Goal: Task Accomplishment & Management: Complete application form

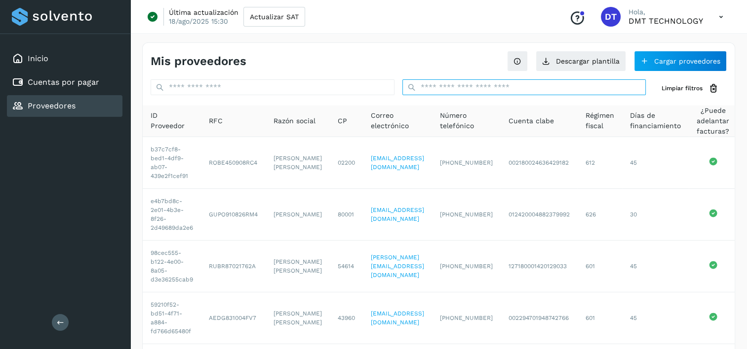
click at [448, 93] on input "text" at bounding box center [524, 87] width 244 height 16
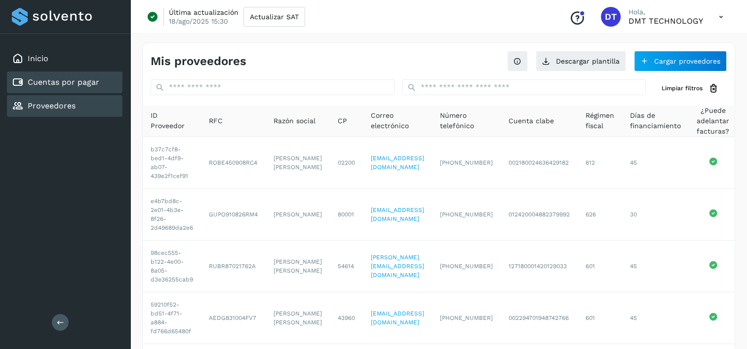
click at [79, 81] on link "Cuentas por pagar" at bounding box center [64, 81] width 72 height 9
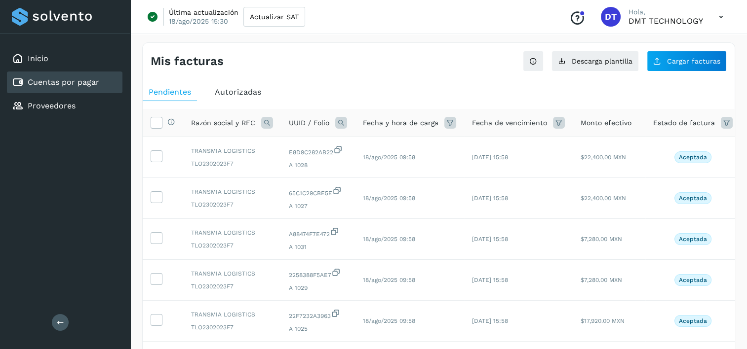
click at [344, 122] on icon at bounding box center [341, 123] width 12 height 12
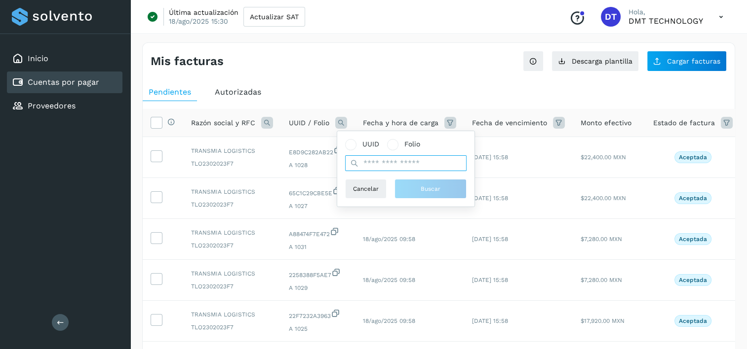
click at [417, 160] on input "text" at bounding box center [405, 163] width 121 height 16
paste input "**********"
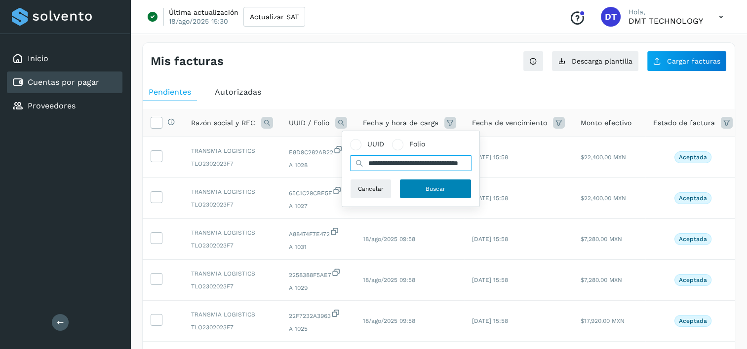
type input "**********"
click at [429, 193] on button "Buscar" at bounding box center [435, 189] width 72 height 20
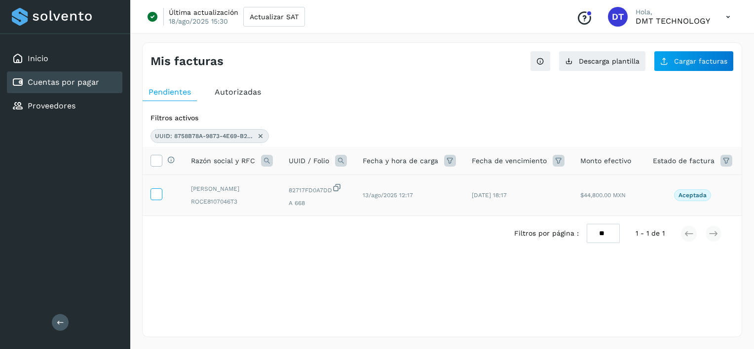
click at [154, 199] on icon at bounding box center [156, 194] width 10 height 10
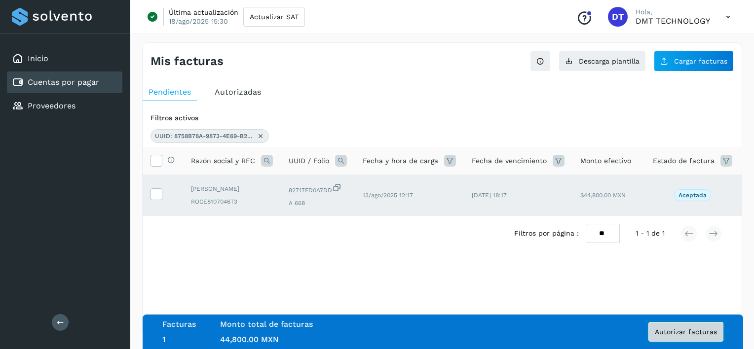
click at [656, 330] on span "Autorizar facturas" at bounding box center [686, 332] width 62 height 7
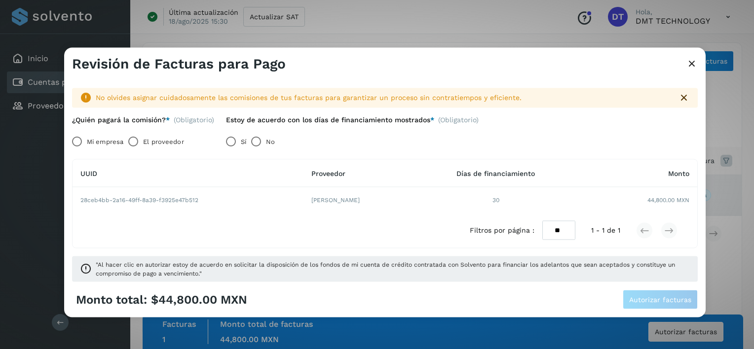
click at [148, 147] on label "El proveedor" at bounding box center [163, 142] width 40 height 20
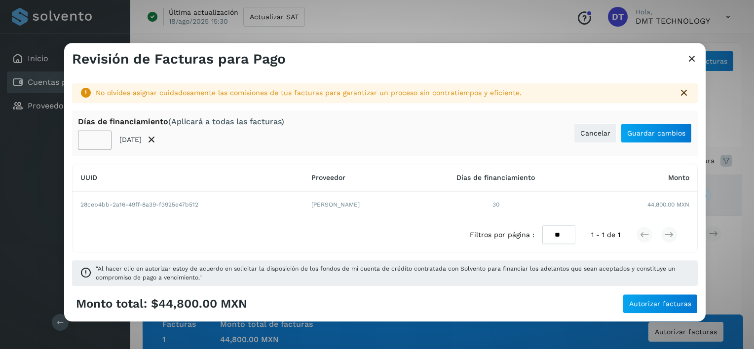
click at [95, 137] on input "**" at bounding box center [95, 140] width 34 height 20
type input "**"
click at [653, 122] on div "Días de financiamiento (Aplicará a todas las facturas) ** 02/oct/2025 Cancelar …" at bounding box center [385, 133] width 626 height 45
click at [632, 130] on span "Guardar cambios" at bounding box center [656, 133] width 58 height 7
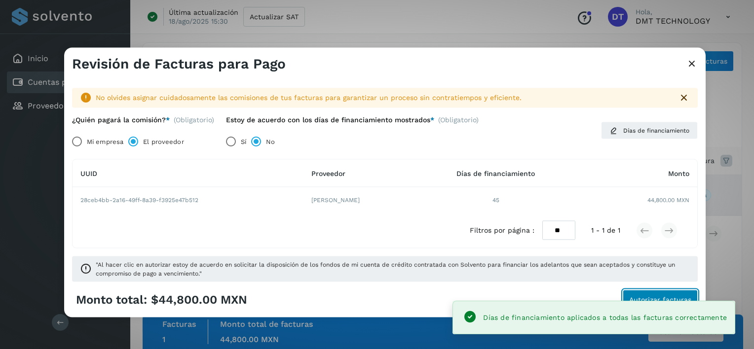
click at [691, 299] on span "Autorizar facturas" at bounding box center [660, 299] width 62 height 7
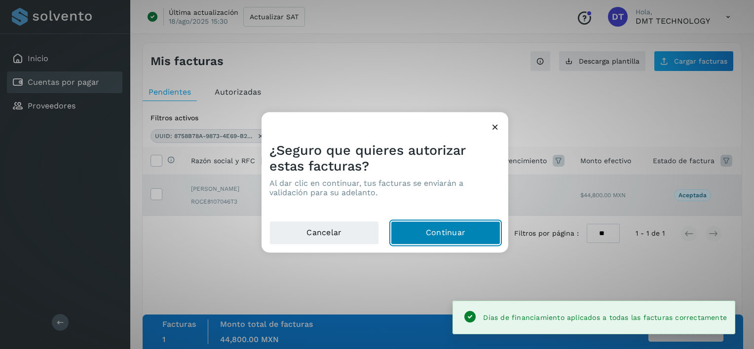
click at [470, 233] on button "Continuar" at bounding box center [446, 234] width 110 height 24
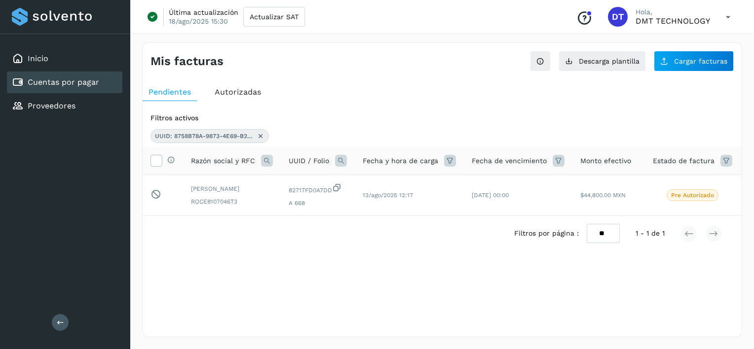
click at [259, 135] on icon at bounding box center [261, 136] width 8 height 8
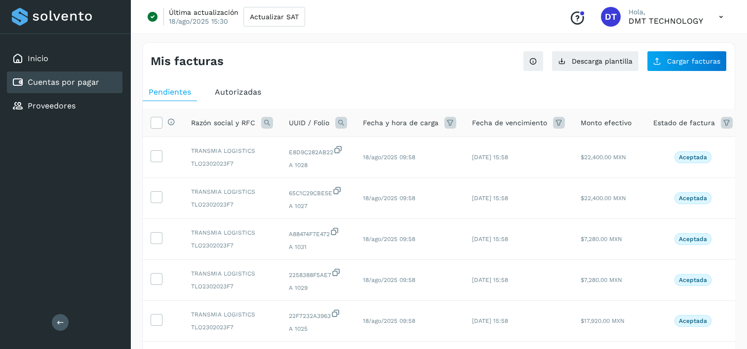
click at [338, 122] on icon at bounding box center [341, 123] width 12 height 12
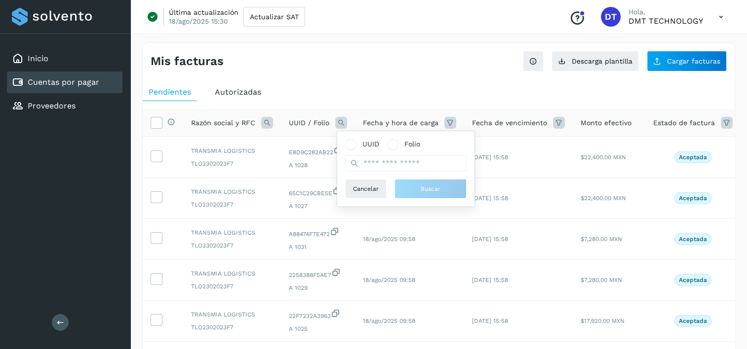
click at [407, 172] on div "UUID Folio Cancelar Buscar" at bounding box center [405, 169] width 121 height 60
click at [407, 165] on input "text" at bounding box center [405, 163] width 121 height 16
paste input "**********"
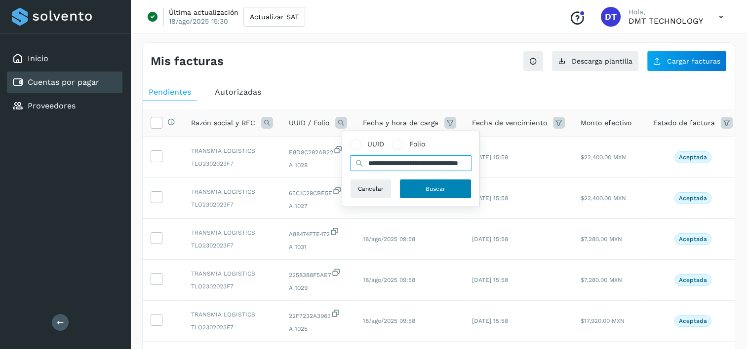
type input "**********"
click at [427, 190] on span "Buscar" at bounding box center [435, 189] width 20 height 9
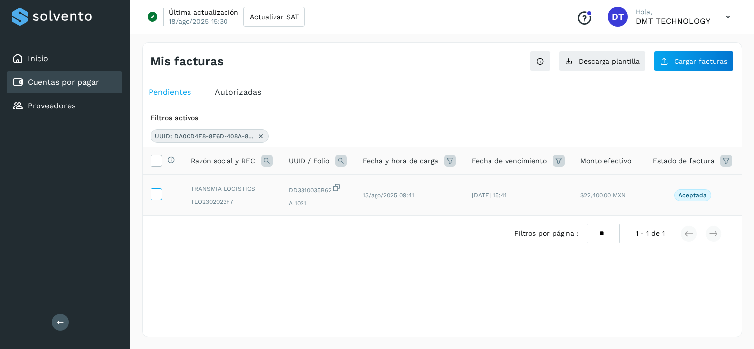
click at [152, 194] on icon at bounding box center [156, 194] width 10 height 10
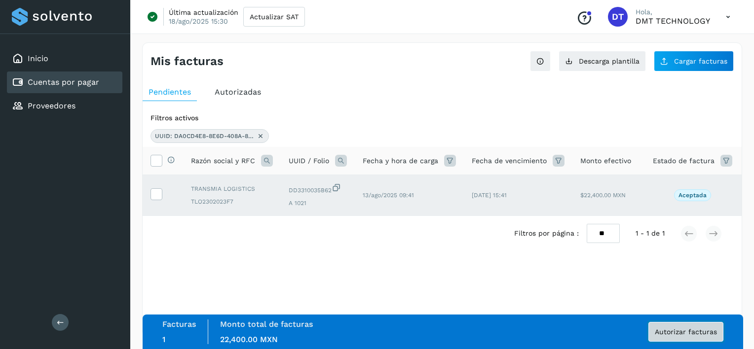
click at [679, 330] on span "Autorizar facturas" at bounding box center [686, 332] width 62 height 7
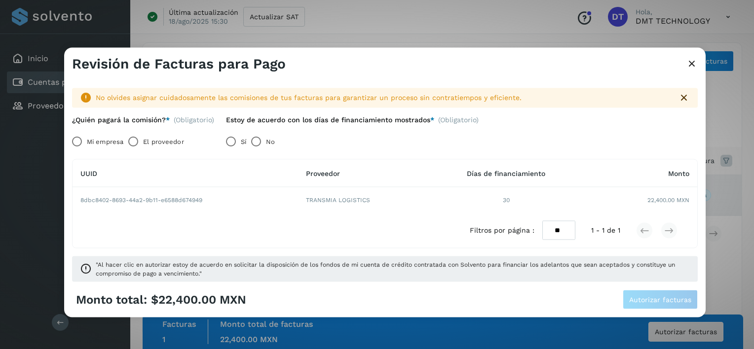
click at [154, 146] on label "El proveedor" at bounding box center [163, 142] width 40 height 20
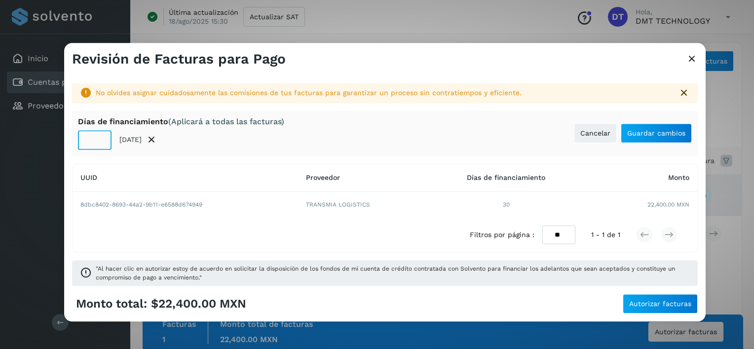
click at [96, 140] on input "**" at bounding box center [95, 140] width 34 height 20
type input "**"
click at [644, 138] on button "Guardar cambios" at bounding box center [656, 133] width 71 height 20
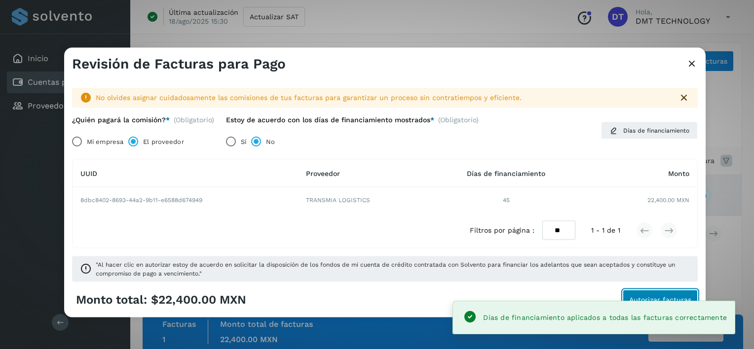
click at [644, 297] on span "Autorizar facturas" at bounding box center [660, 299] width 62 height 7
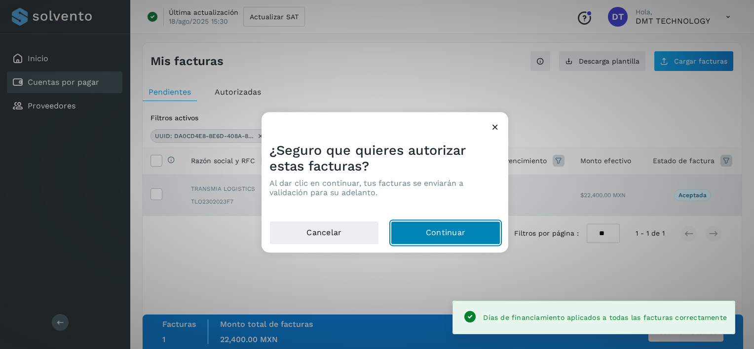
click at [454, 223] on button "Continuar" at bounding box center [446, 234] width 110 height 24
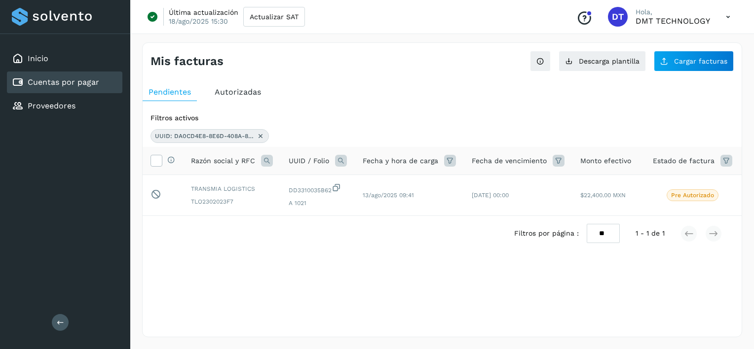
click at [255, 141] on div "UUID: DA0CD4E8-8E6D-408A-8877-DD3310035B62" at bounding box center [210, 136] width 118 height 14
click at [255, 139] on div "UUID: DA0CD4E8-8E6D-408A-8877-DD3310035B62" at bounding box center [210, 136] width 118 height 14
click at [265, 132] on div "UUID: DA0CD4E8-8E6D-408A-8877-DD3310035B62" at bounding box center [210, 136] width 118 height 14
click at [263, 134] on icon at bounding box center [261, 136] width 8 height 8
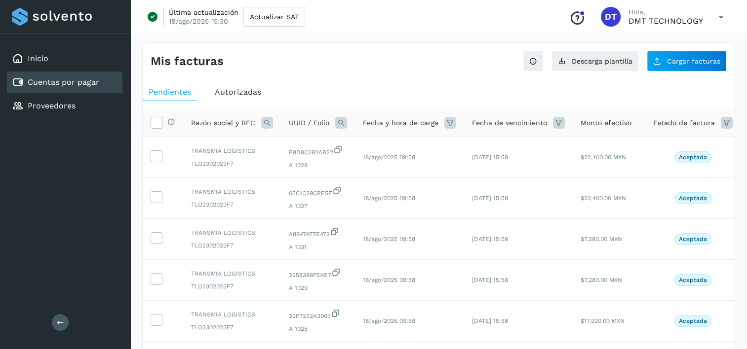
click at [341, 124] on icon at bounding box center [341, 123] width 12 height 12
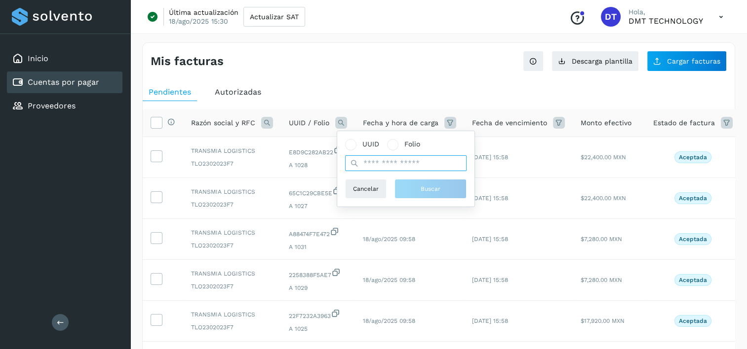
click at [407, 170] on input "text" at bounding box center [405, 163] width 121 height 16
paste input "**********"
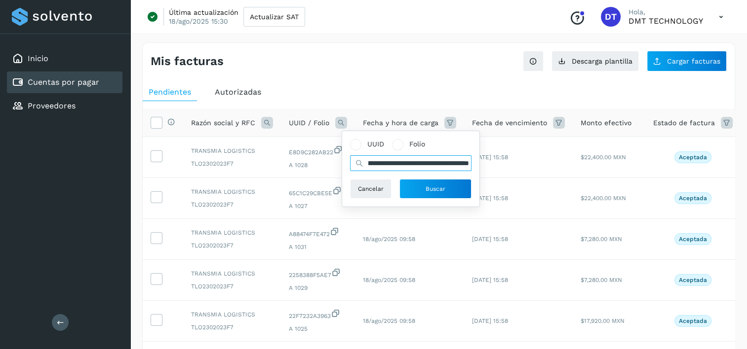
type input "**********"
click at [105, 211] on div "Inicio Cuentas por pagar Proveedores Salir" at bounding box center [65, 174] width 130 height 349
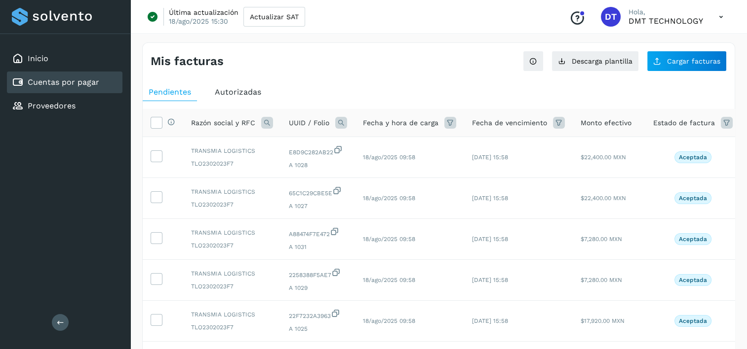
click at [344, 119] on icon at bounding box center [341, 123] width 12 height 12
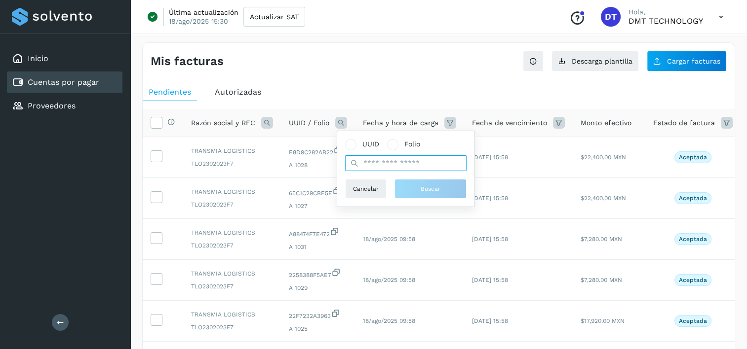
click at [418, 170] on input "text" at bounding box center [405, 163] width 121 height 16
paste input "**********"
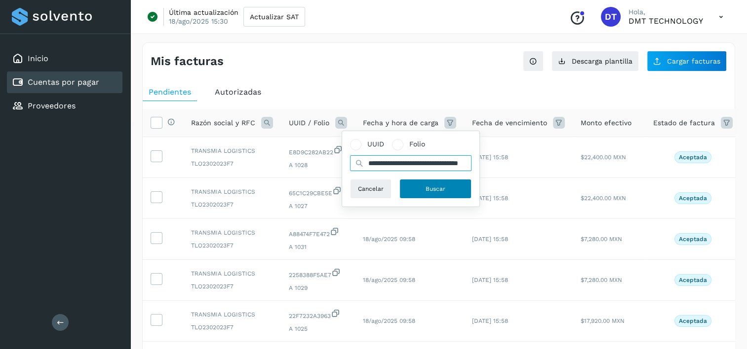
type input "**********"
drag, startPoint x: 426, startPoint y: 187, endPoint x: 412, endPoint y: 190, distance: 15.1
click at [426, 187] on span "Buscar" at bounding box center [435, 189] width 20 height 9
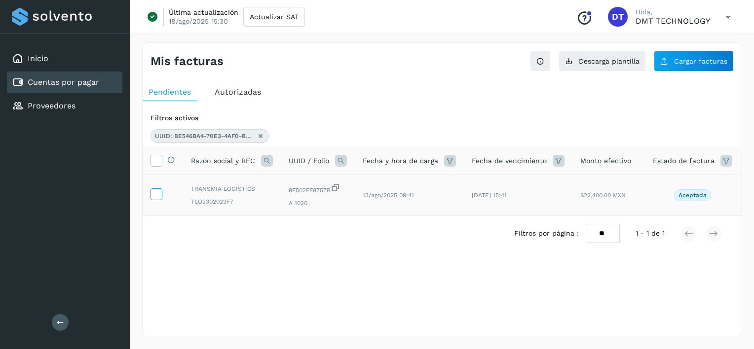
click at [159, 195] on icon at bounding box center [156, 194] width 10 height 10
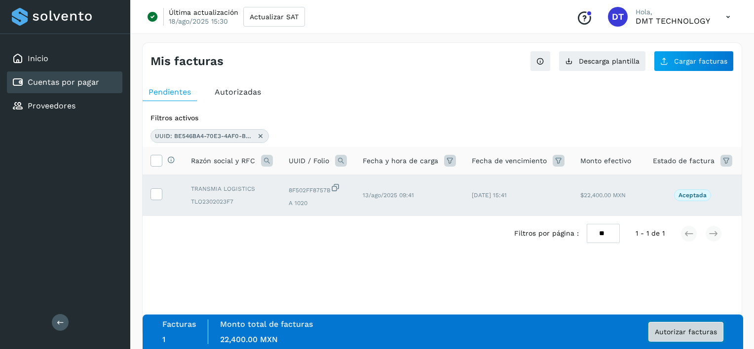
click at [710, 332] on span "Autorizar facturas" at bounding box center [686, 332] width 62 height 7
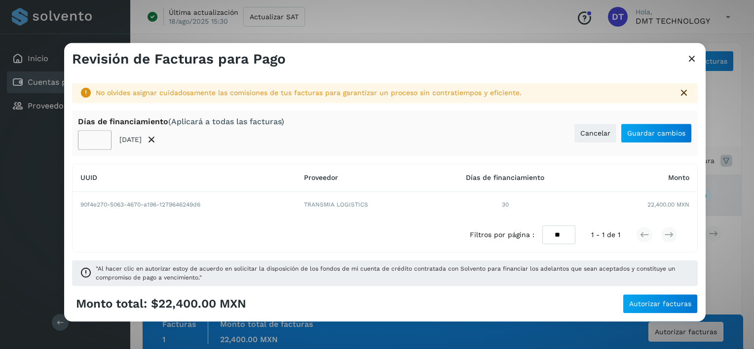
click at [91, 136] on input "**" at bounding box center [95, 140] width 34 height 20
click at [94, 139] on input "**" at bounding box center [95, 140] width 34 height 20
type input "**"
click at [658, 136] on span "Guardar cambios" at bounding box center [656, 133] width 58 height 7
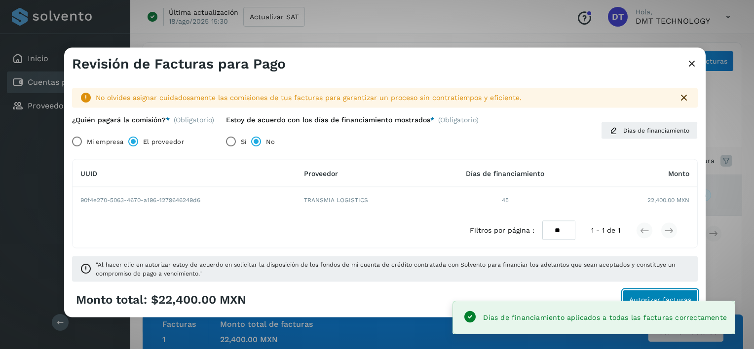
click at [644, 299] on span "Autorizar facturas" at bounding box center [660, 299] width 62 height 7
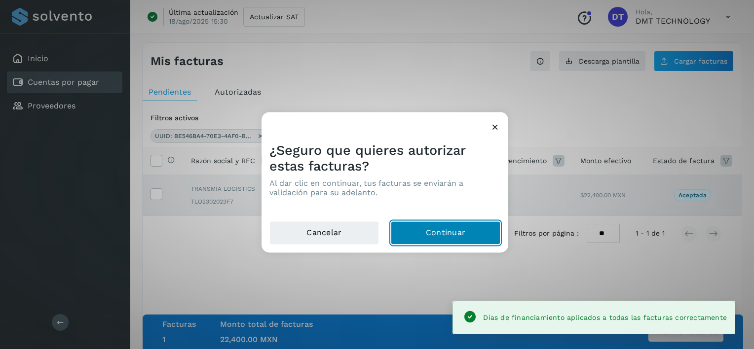
click at [497, 239] on button "Continuar" at bounding box center [446, 234] width 110 height 24
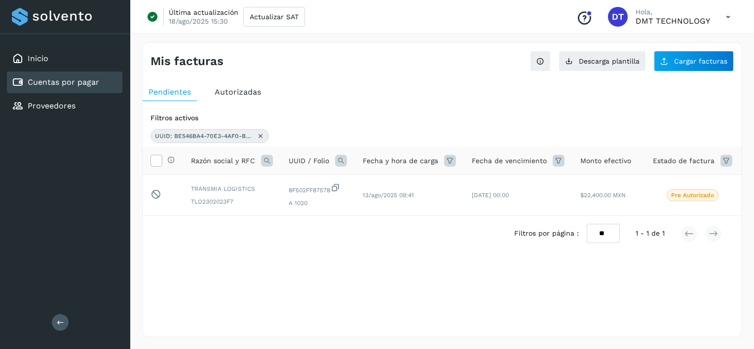
click at [259, 135] on icon at bounding box center [261, 136] width 8 height 8
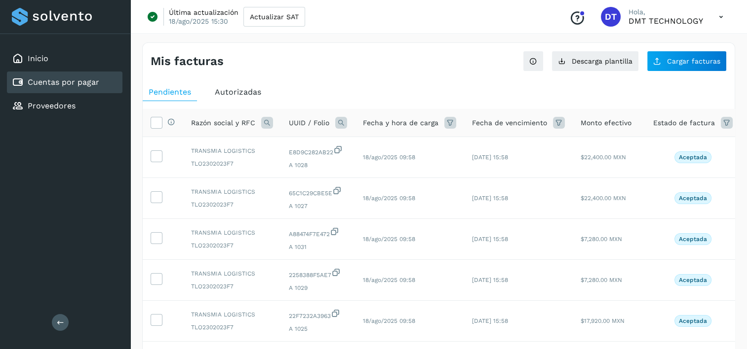
click at [341, 122] on icon at bounding box center [341, 123] width 12 height 12
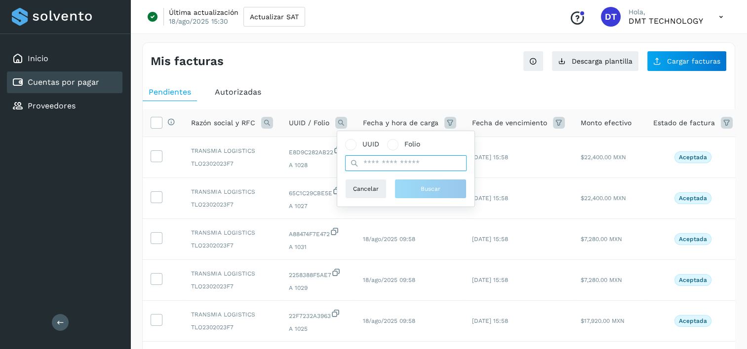
click at [414, 164] on input "text" at bounding box center [405, 163] width 121 height 16
paste input "**********"
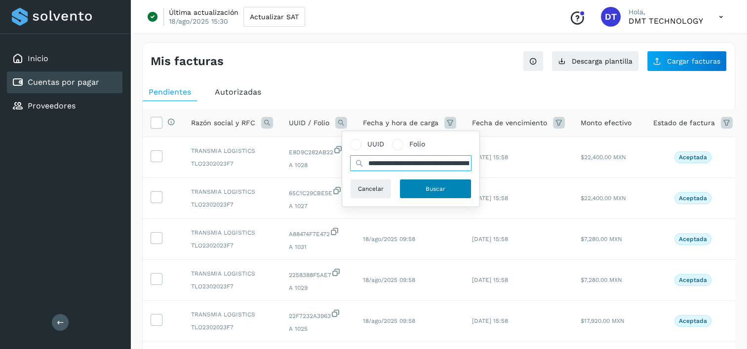
scroll to position [0, 164]
type input "**********"
click at [421, 187] on button "Buscar" at bounding box center [435, 189] width 72 height 20
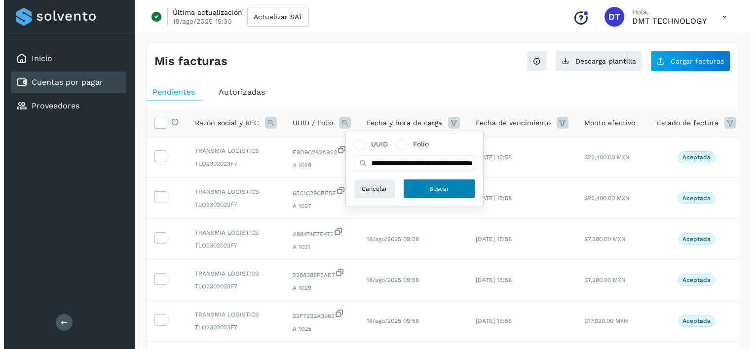
scroll to position [0, 0]
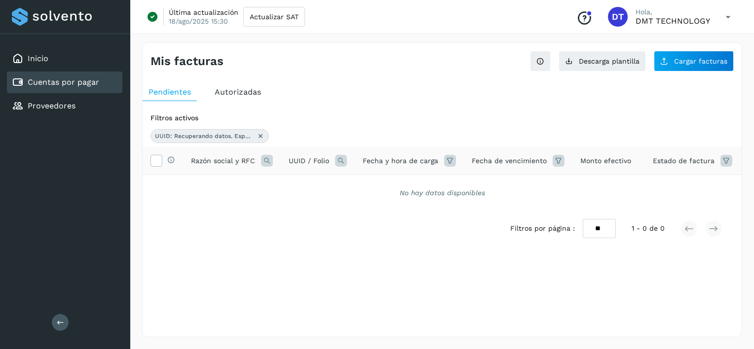
drag, startPoint x: 334, startPoint y: 163, endPoint x: 316, endPoint y: 161, distance: 17.3
click at [335, 162] on div "UUID / Folio" at bounding box center [318, 161] width 58 height 12
click at [336, 159] on icon at bounding box center [341, 161] width 12 height 12
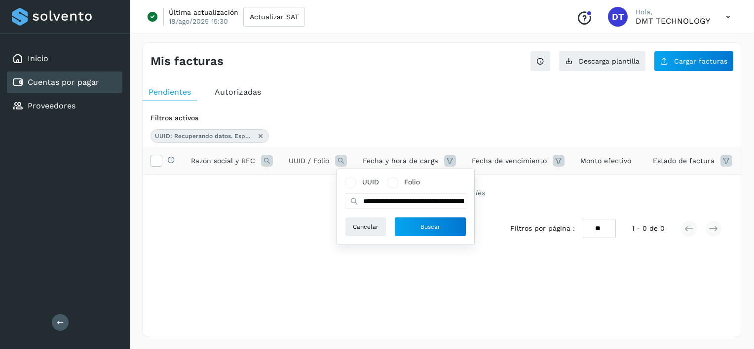
click at [420, 112] on div "Filtros activos UUID: Recuperando datos. Espere unos segundos e intente cortar …" at bounding box center [442, 128] width 599 height 38
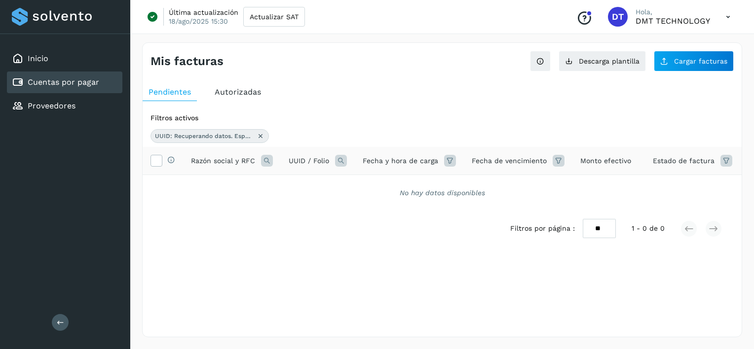
click at [345, 157] on icon at bounding box center [341, 161] width 12 height 12
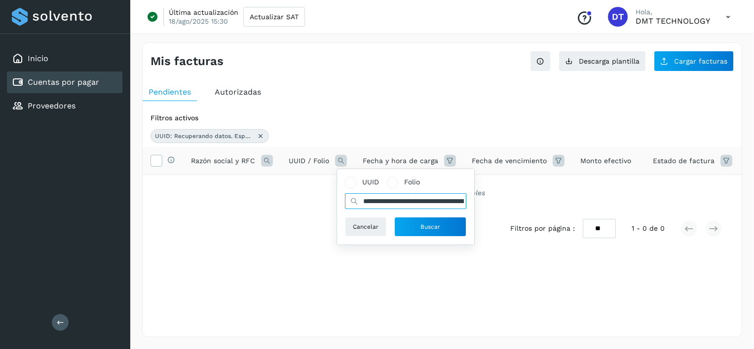
click at [453, 208] on input "**********" at bounding box center [405, 201] width 121 height 16
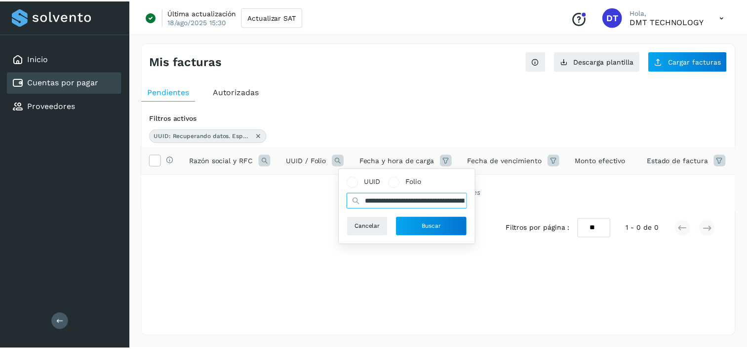
scroll to position [0, 164]
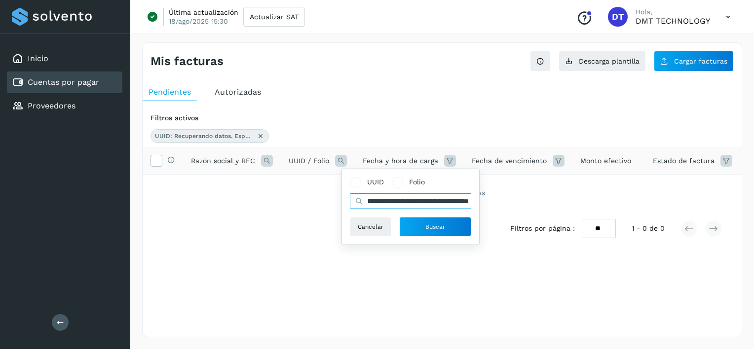
drag, startPoint x: 361, startPoint y: 199, endPoint x: 558, endPoint y: 204, distance: 196.5
click at [558, 204] on div "**********" at bounding box center [442, 179] width 599 height 64
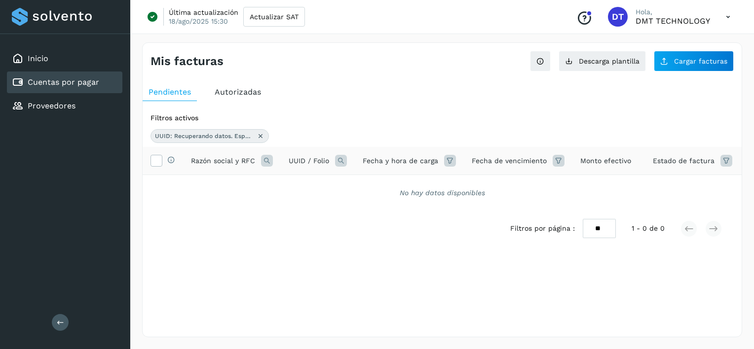
click at [337, 158] on icon at bounding box center [341, 161] width 12 height 12
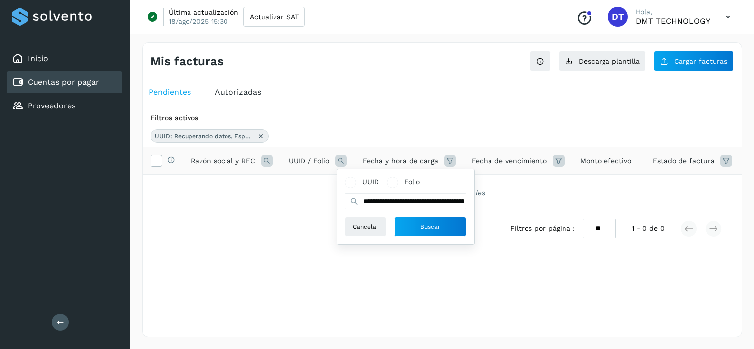
click at [262, 138] on icon at bounding box center [261, 136] width 8 height 8
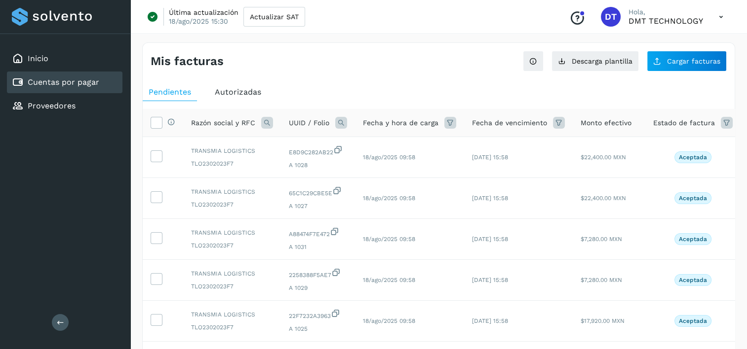
drag, startPoint x: 344, startPoint y: 118, endPoint x: 343, endPoint y: 124, distance: 6.0
click at [344, 118] on icon at bounding box center [341, 123] width 12 height 12
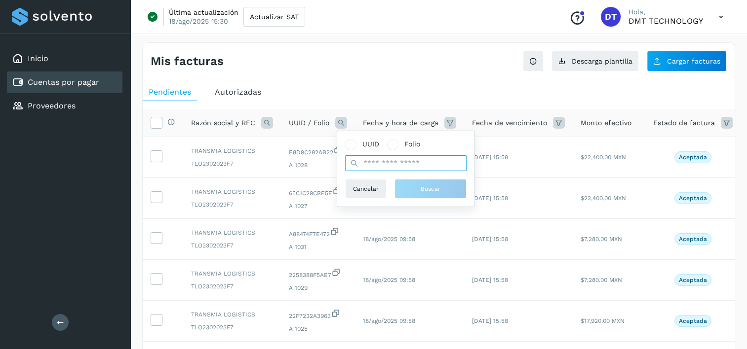
click at [397, 169] on input "text" at bounding box center [405, 163] width 121 height 16
paste input "**********"
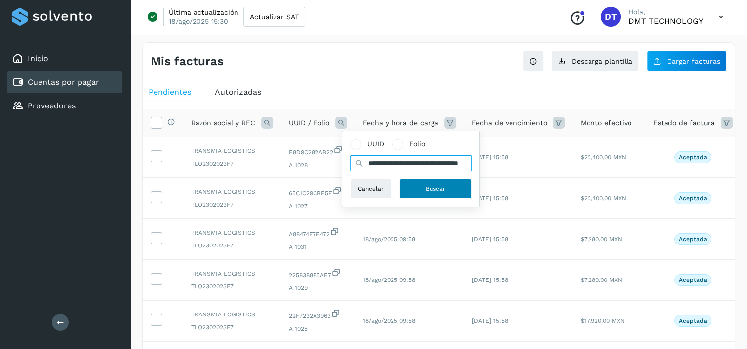
type input "**********"
click at [428, 187] on span "Buscar" at bounding box center [435, 189] width 20 height 9
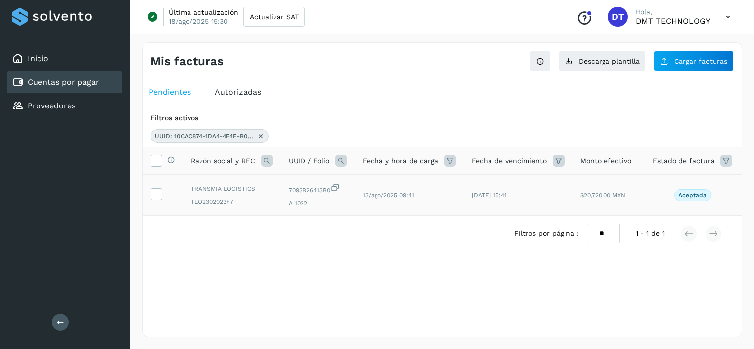
click at [159, 193] on icon at bounding box center [156, 194] width 10 height 10
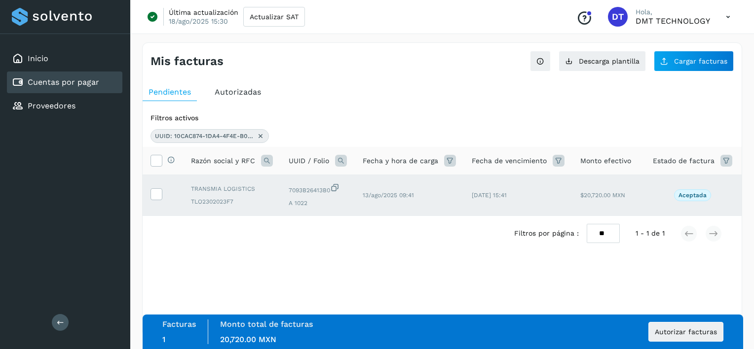
click at [702, 322] on div "Facturas 1 Monto total de facturas Monto total 20,720.00 MXN Autorizar facturas" at bounding box center [442, 332] width 561 height 25
click at [664, 335] on span "Autorizar facturas" at bounding box center [686, 332] width 62 height 7
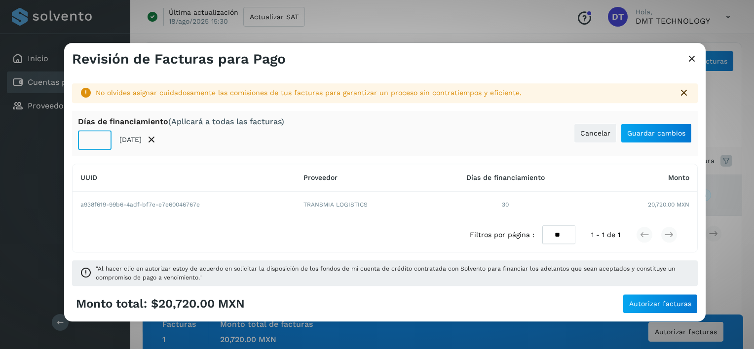
click at [95, 140] on input "**" at bounding box center [95, 140] width 34 height 20
type input "**"
click at [643, 127] on button "Guardar cambios" at bounding box center [656, 133] width 71 height 20
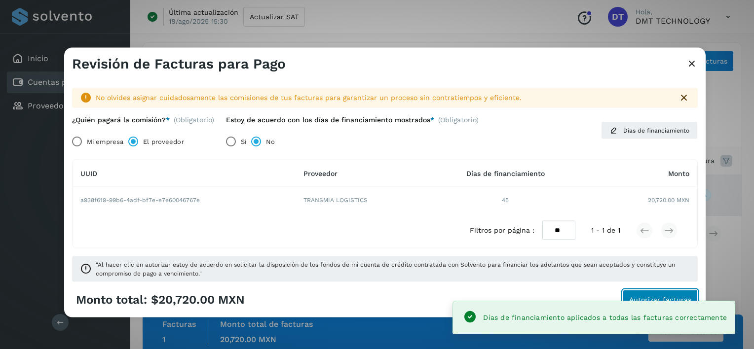
click at [645, 294] on button "Autorizar facturas" at bounding box center [660, 300] width 75 height 20
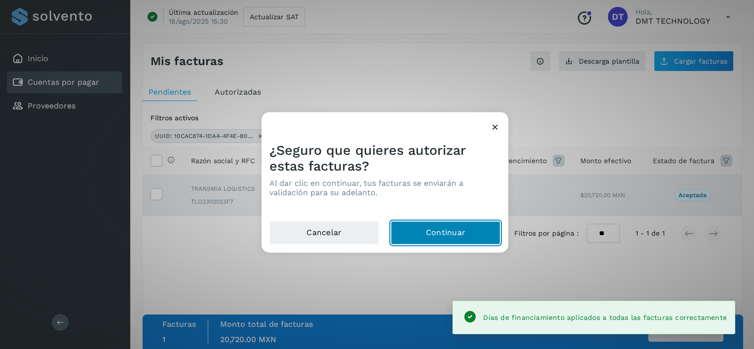
click at [440, 237] on button "Continuar" at bounding box center [446, 234] width 110 height 24
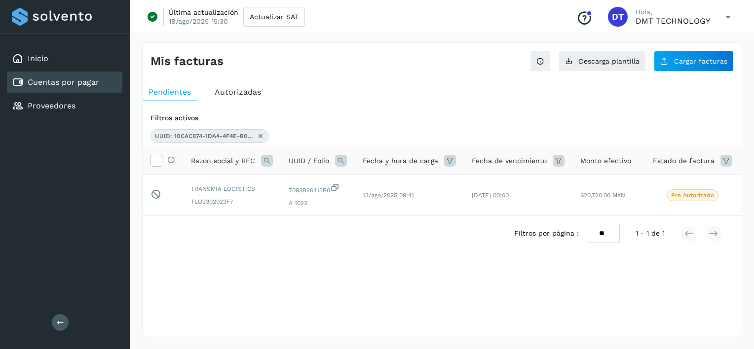
click at [259, 133] on icon at bounding box center [261, 136] width 8 height 8
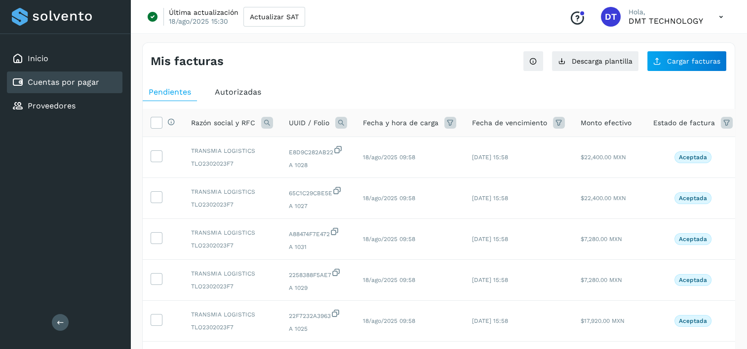
click at [337, 120] on icon at bounding box center [341, 123] width 12 height 12
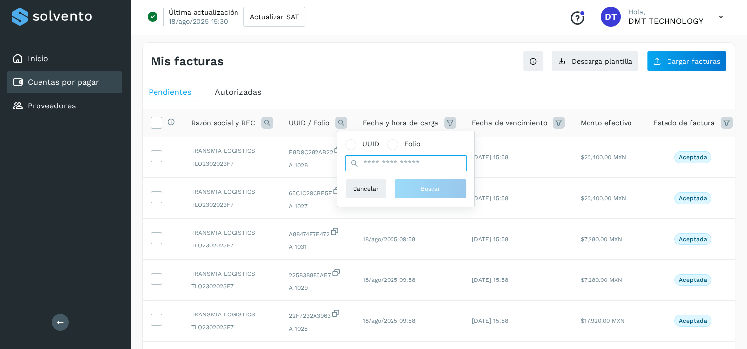
click at [390, 161] on input "text" at bounding box center [405, 163] width 121 height 16
paste input "**********"
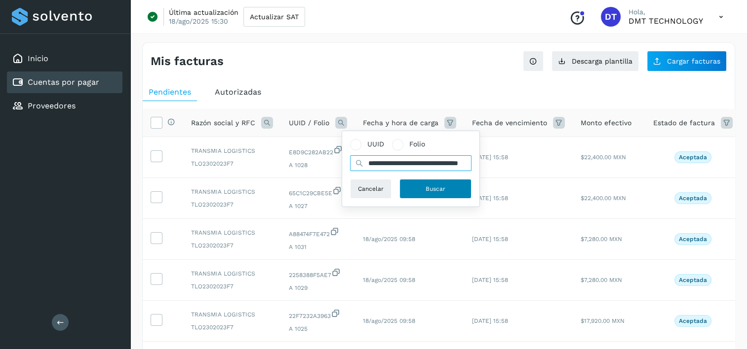
scroll to position [0, 47]
type input "**********"
click at [430, 193] on button "Buscar" at bounding box center [435, 189] width 72 height 20
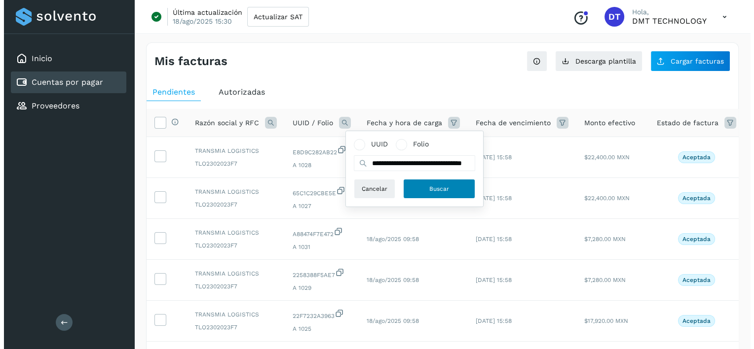
scroll to position [0, 0]
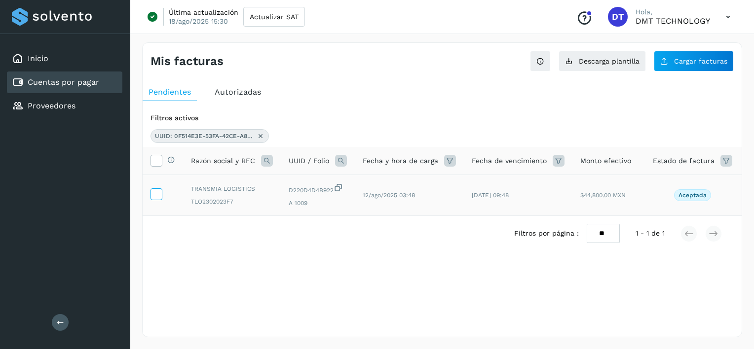
click at [152, 191] on icon at bounding box center [156, 194] width 10 height 10
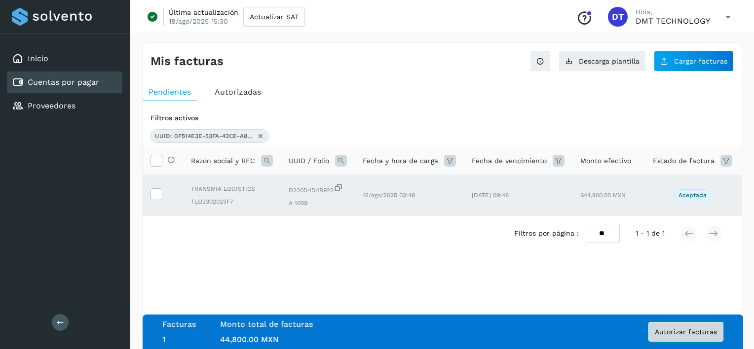
click at [681, 334] on span "Autorizar facturas" at bounding box center [686, 332] width 62 height 7
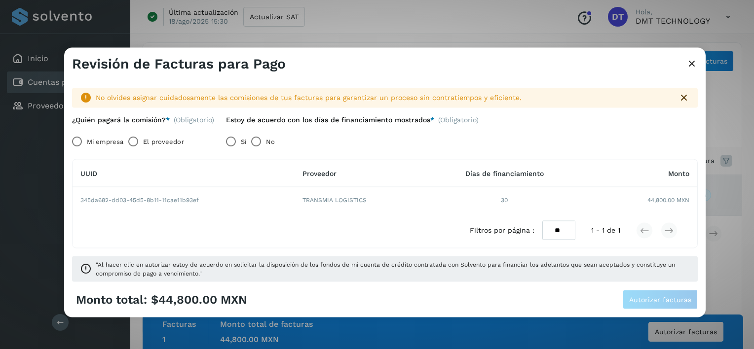
click at [171, 142] on label "El proveedor" at bounding box center [163, 142] width 40 height 20
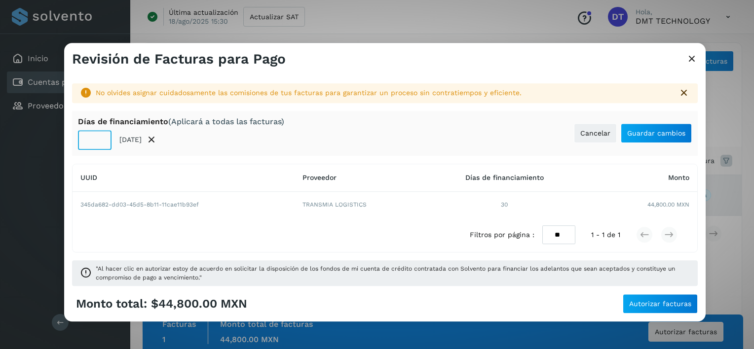
click at [95, 137] on input "**" at bounding box center [95, 140] width 34 height 20
type input "**"
click at [648, 130] on span "Guardar cambios" at bounding box center [656, 133] width 58 height 7
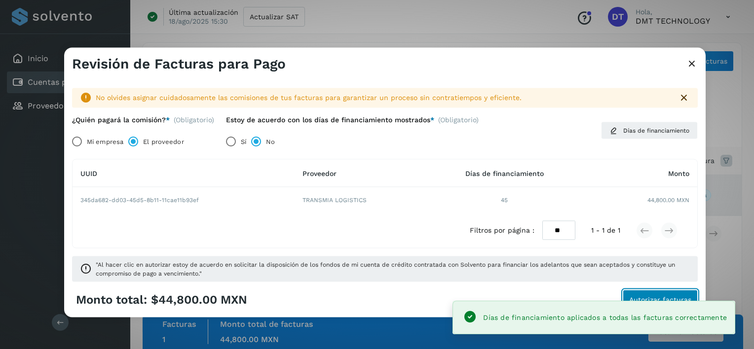
click at [670, 297] on span "Autorizar facturas" at bounding box center [660, 299] width 62 height 7
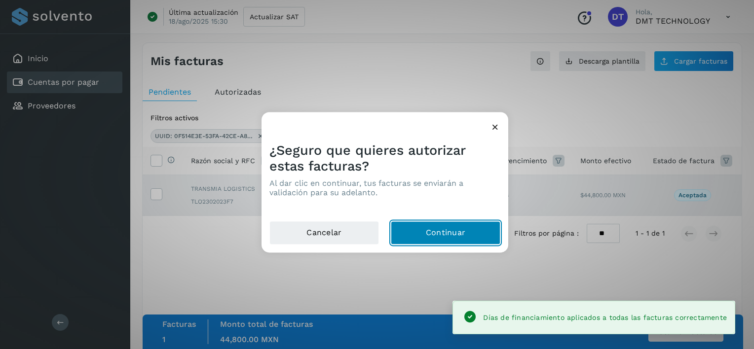
click at [436, 231] on button "Continuar" at bounding box center [446, 234] width 110 height 24
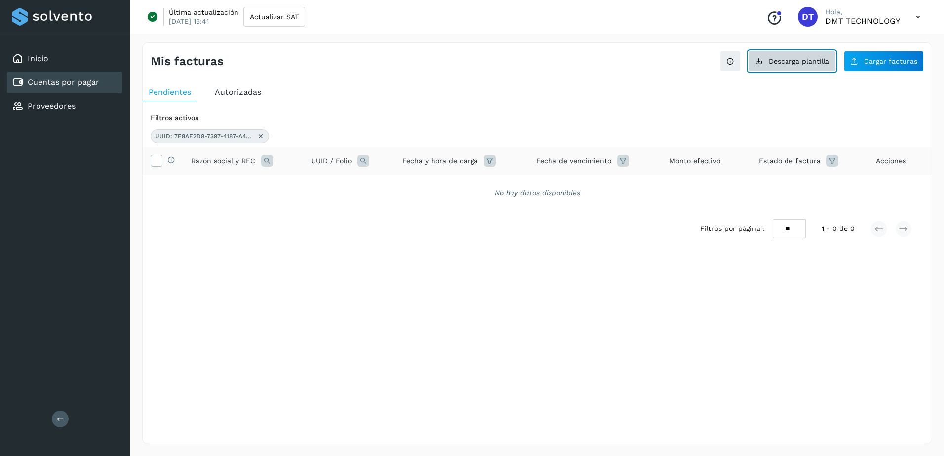
click at [765, 61] on button "Descarga plantilla" at bounding box center [791, 61] width 87 height 21
click at [258, 137] on icon at bounding box center [261, 136] width 8 height 8
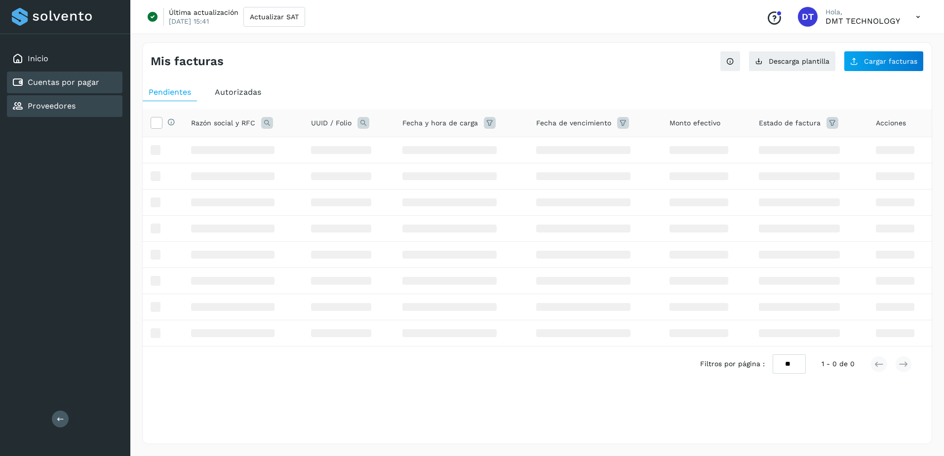
click at [98, 113] on div "Proveedores" at bounding box center [64, 106] width 115 height 22
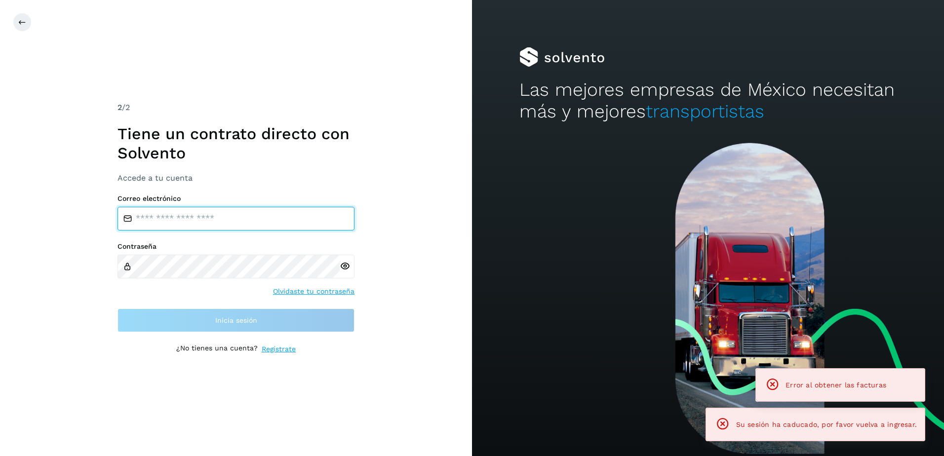
type input "**********"
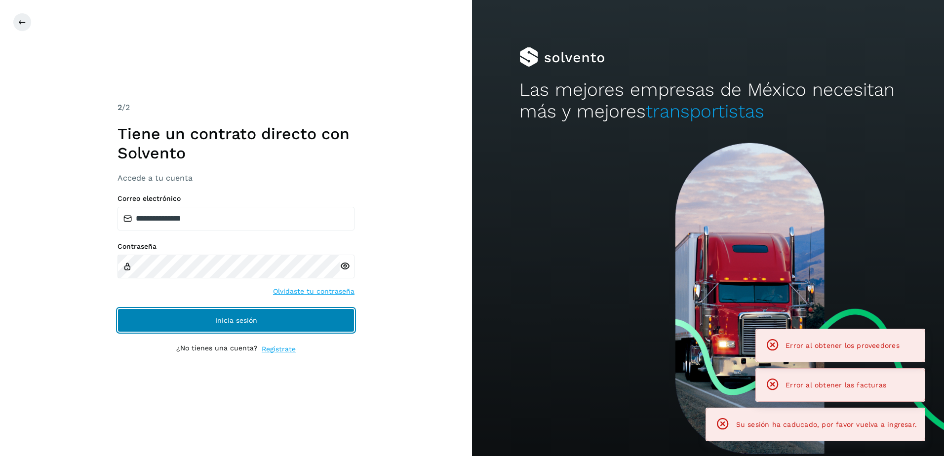
click at [269, 323] on button "Inicia sesión" at bounding box center [235, 320] width 237 height 24
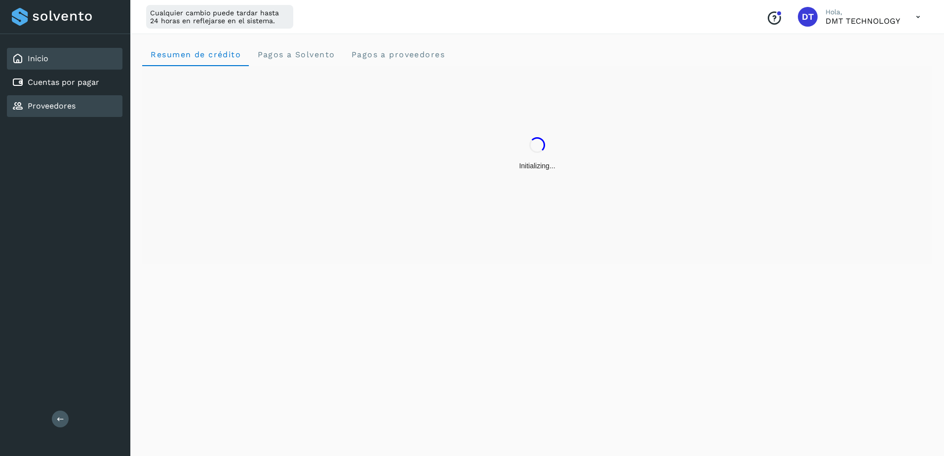
click at [74, 96] on div "Proveedores" at bounding box center [64, 106] width 115 height 22
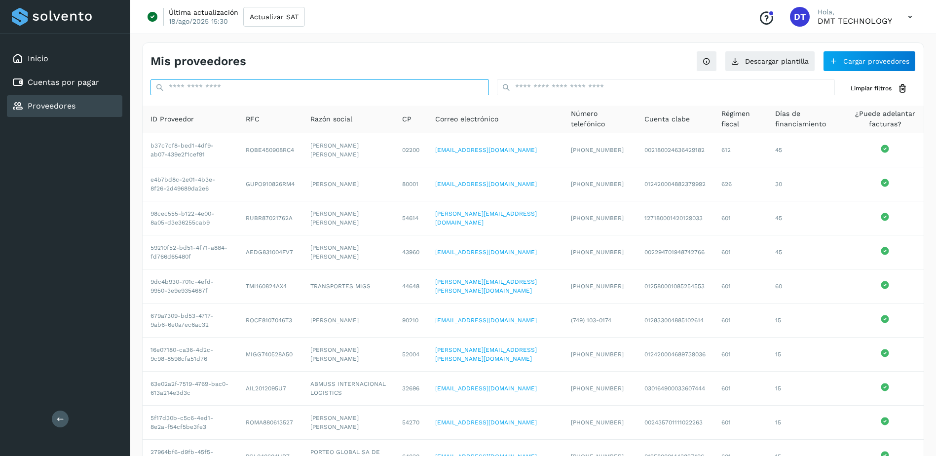
click at [459, 87] on input "text" at bounding box center [320, 87] width 339 height 16
click at [646, 90] on input "text" at bounding box center [666, 87] width 339 height 16
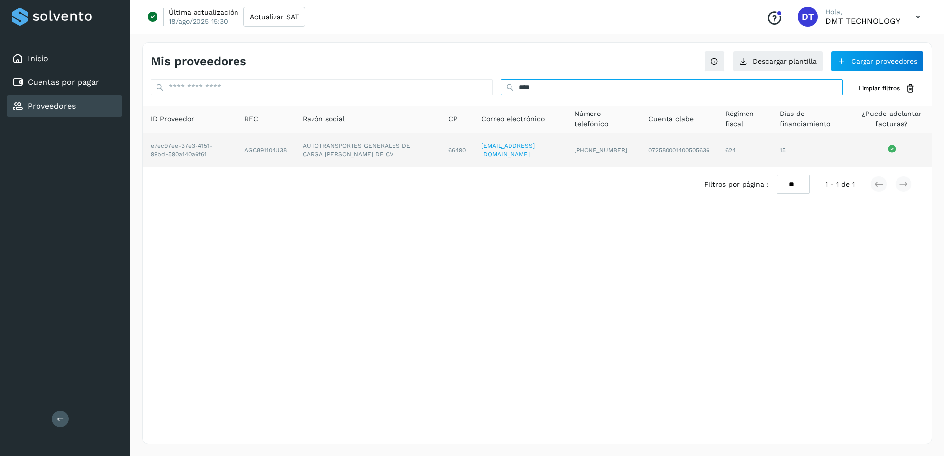
type input "****"
drag, startPoint x: 245, startPoint y: 152, endPoint x: 295, endPoint y: 149, distance: 50.5
click at [295, 149] on td "AGC891104U38" at bounding box center [367, 150] width 145 height 34
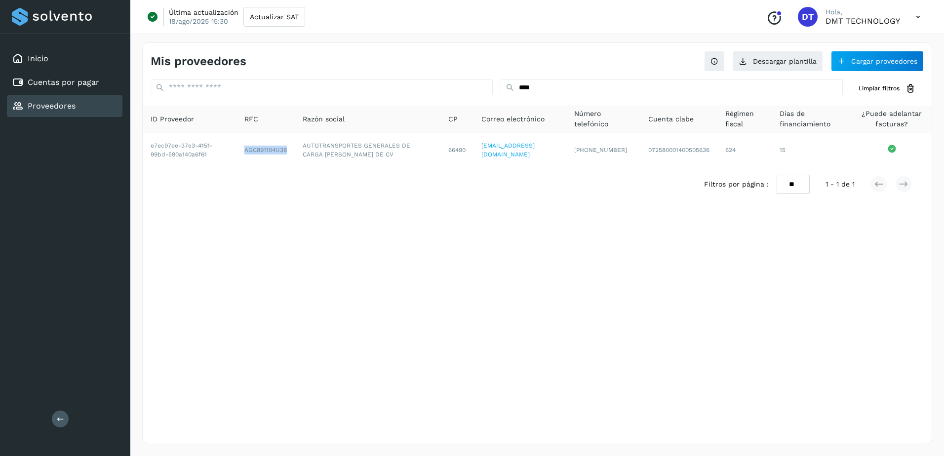
copy td "AGC891104U38"
click at [73, 77] on link "Cuentas por pagar" at bounding box center [64, 81] width 72 height 9
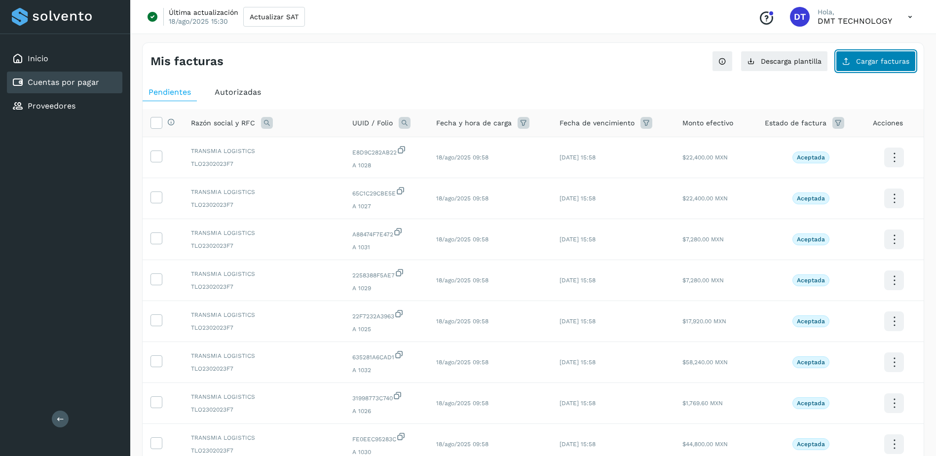
click at [839, 66] on button "Cargar facturas" at bounding box center [876, 61] width 80 height 21
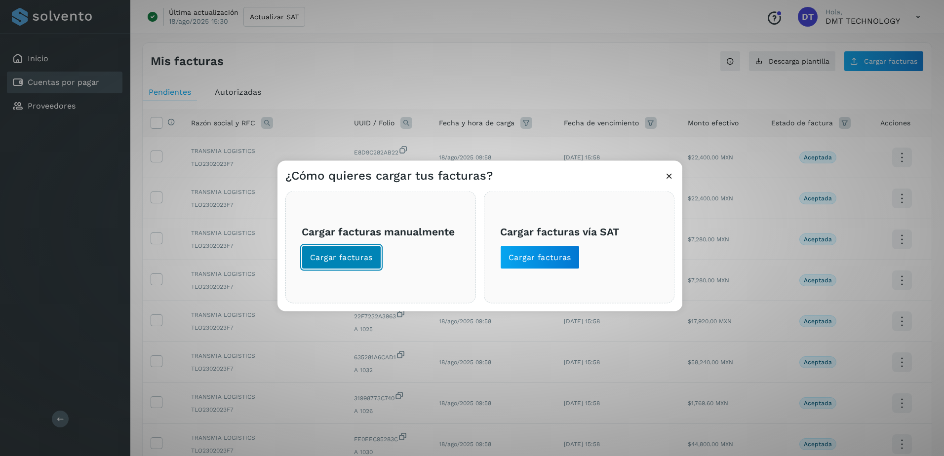
click at [326, 257] on span "Cargar facturas" at bounding box center [341, 257] width 63 height 11
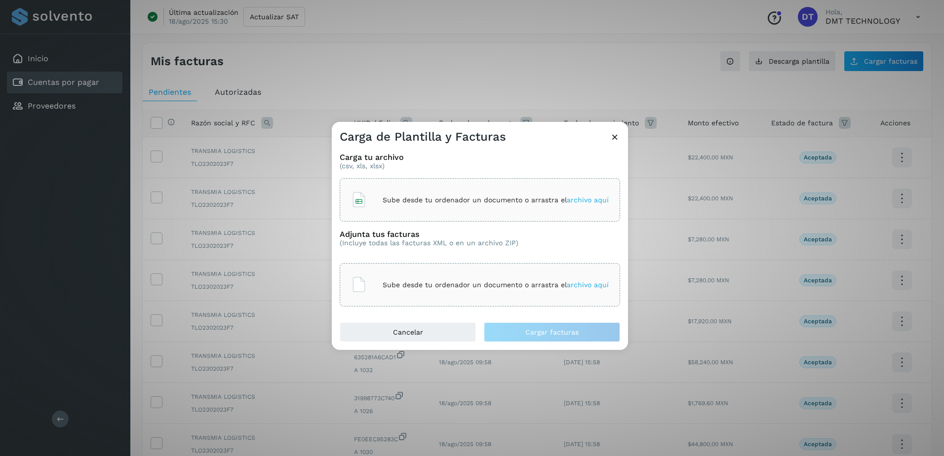
click at [389, 202] on p "Sube desde tu ordenador un documento o arrastra el archivo aquí" at bounding box center [495, 200] width 226 height 8
click at [407, 281] on p "Sube desde tu ordenador un documento o arrastra el archivo aquí" at bounding box center [495, 285] width 226 height 8
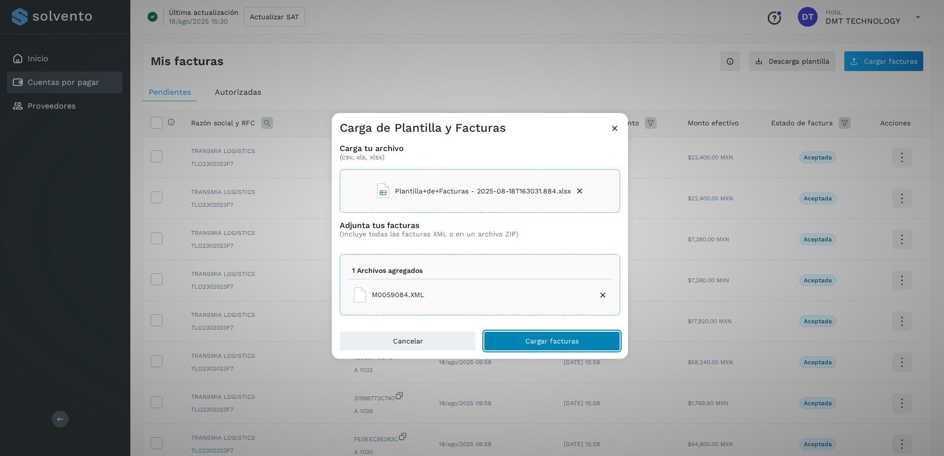
click at [531, 332] on button "Cargar facturas" at bounding box center [552, 341] width 136 height 20
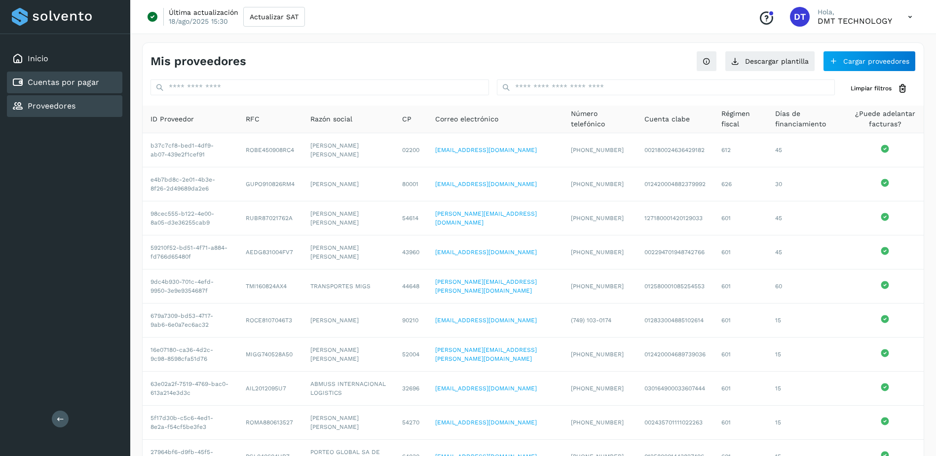
click at [102, 82] on div "Cuentas por pagar" at bounding box center [64, 83] width 115 height 22
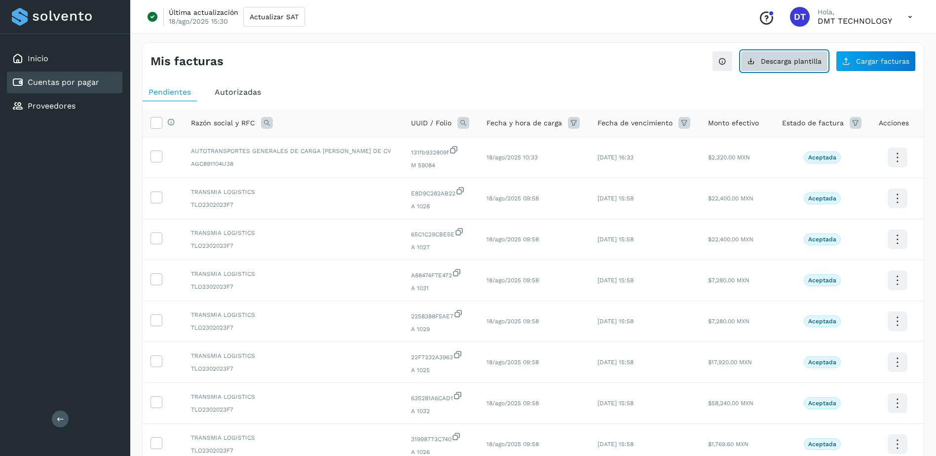
click at [809, 62] on span "Descarga plantilla" at bounding box center [791, 61] width 61 height 7
click at [92, 111] on div "Proveedores" at bounding box center [64, 106] width 115 height 22
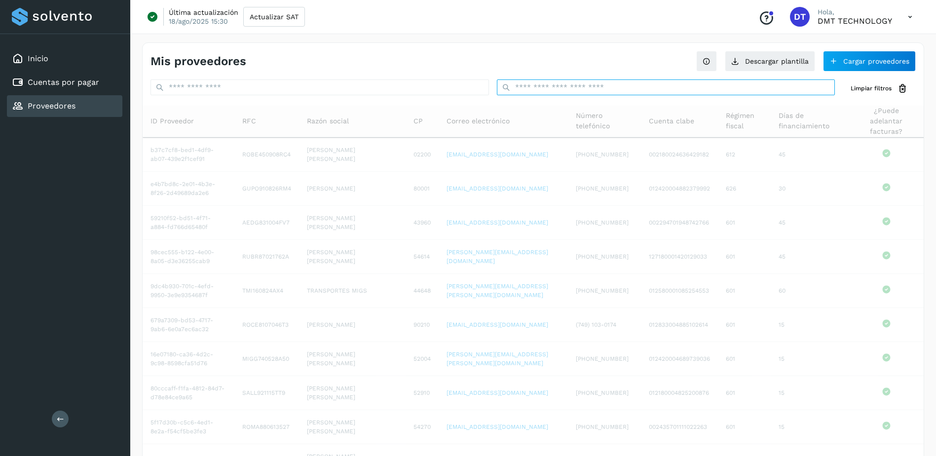
click at [591, 92] on input "text" at bounding box center [666, 87] width 339 height 16
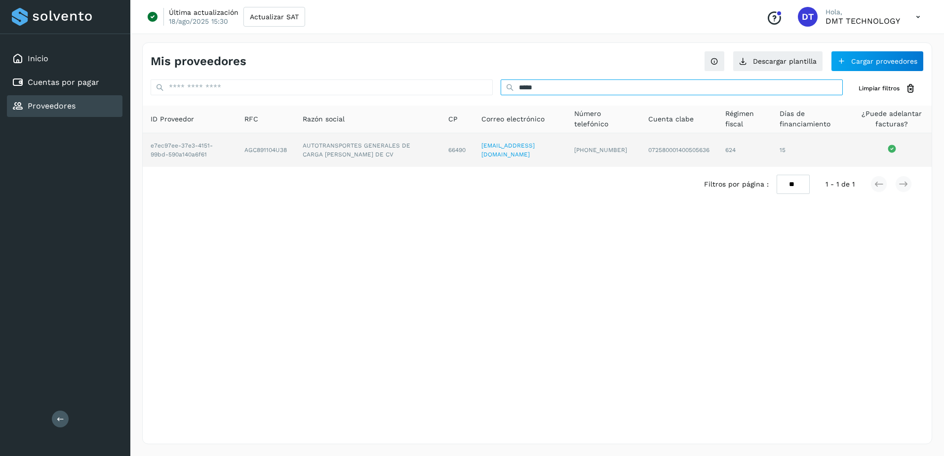
type input "*****"
drag, startPoint x: 254, startPoint y: 154, endPoint x: 293, endPoint y: 150, distance: 39.2
click at [295, 150] on td "AGC891104U38" at bounding box center [367, 150] width 145 height 34
drag, startPoint x: 248, startPoint y: 152, endPoint x: 293, endPoint y: 151, distance: 45.4
click at [295, 151] on td "AGC891104U38" at bounding box center [367, 150] width 145 height 34
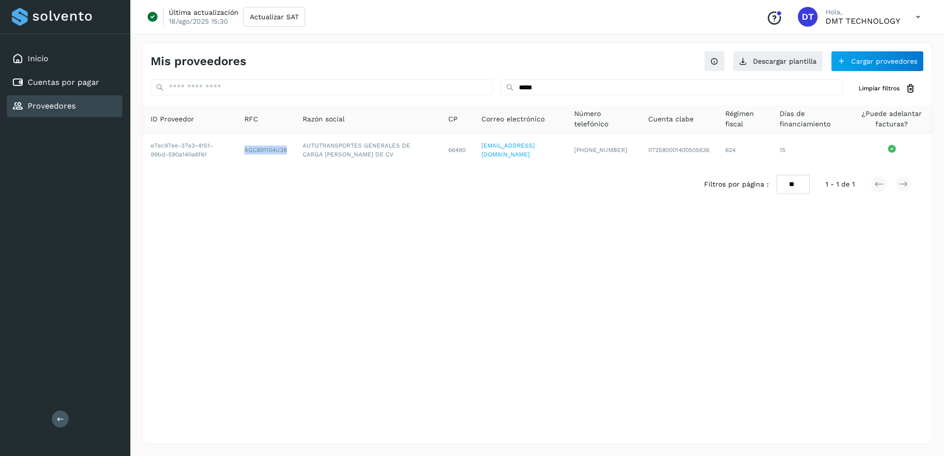
copy td "AGC891104U38"
click at [89, 83] on link "Cuentas por pagar" at bounding box center [64, 81] width 72 height 9
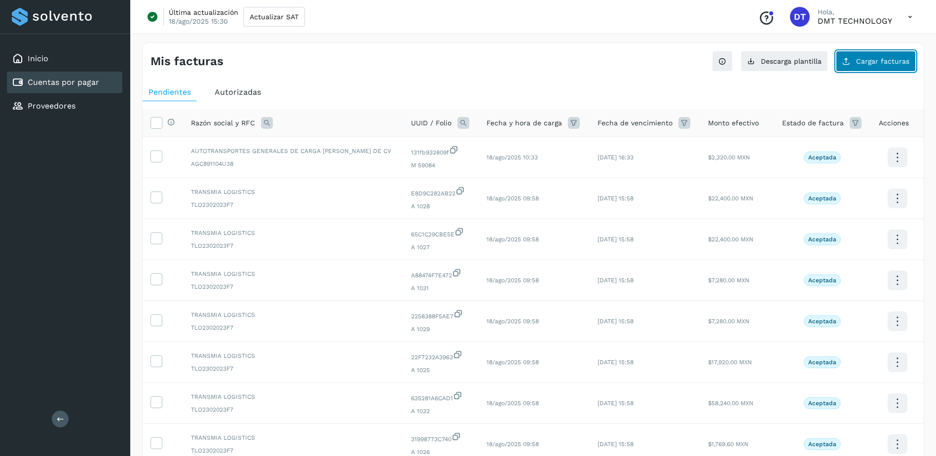
click at [904, 65] on span "Cargar facturas" at bounding box center [882, 61] width 53 height 7
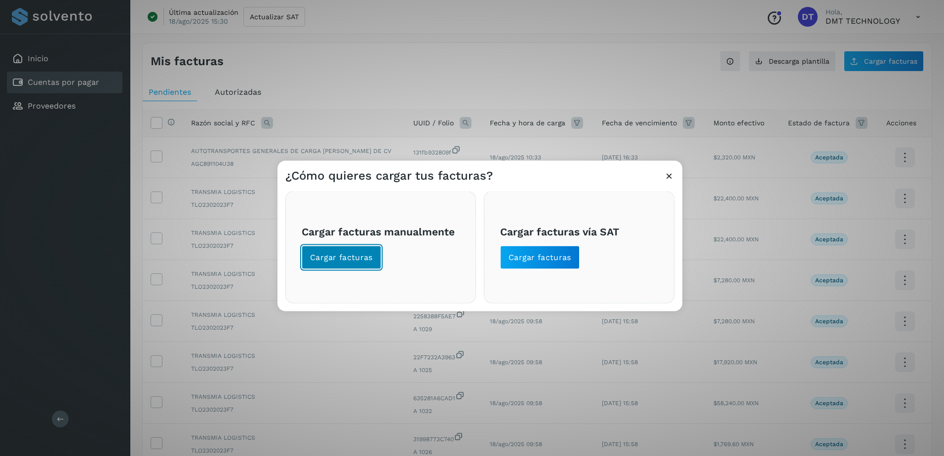
click at [349, 252] on span "Cargar facturas" at bounding box center [341, 257] width 63 height 11
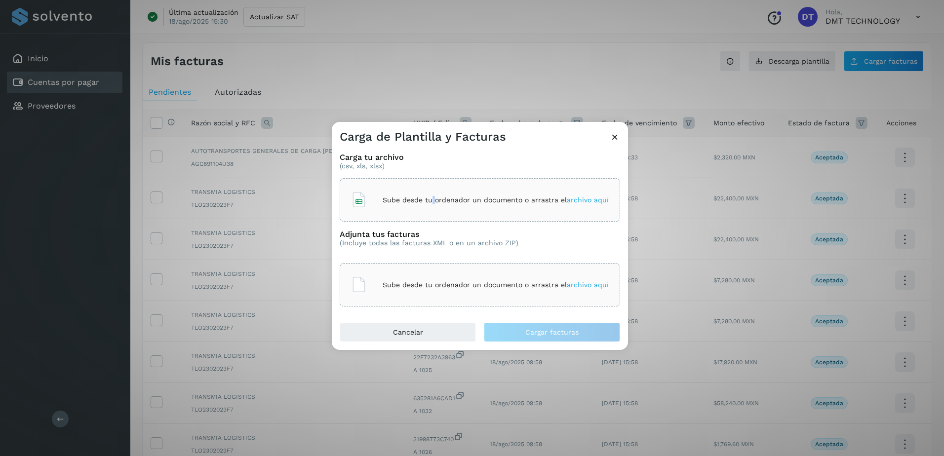
click at [435, 186] on div "Sube desde tu ordenador un documento o arrastra el archivo aquí" at bounding box center [480, 199] width 280 height 43
click at [450, 295] on div "Sube desde tu ordenador un documento o arrastra el archivo aquí" at bounding box center [480, 284] width 258 height 27
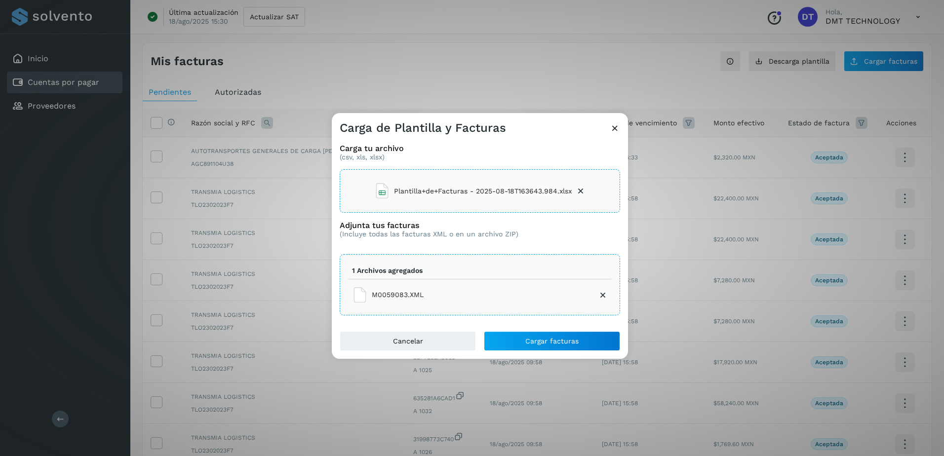
click at [564, 330] on div "Carga tu archivo (csv, xls, xlsx) Plantilla+de+Facturas - 2025-08-18T163643.984…" at bounding box center [480, 233] width 296 height 195
click at [564, 336] on button "Cargar facturas" at bounding box center [552, 341] width 136 height 20
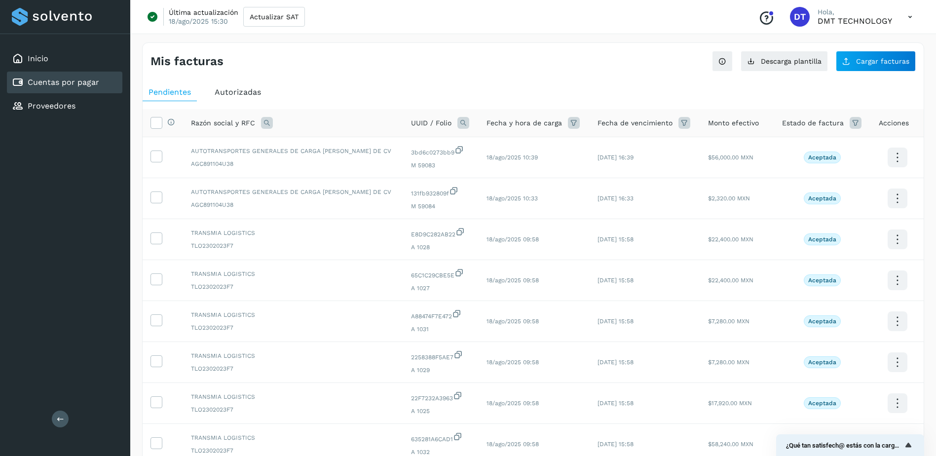
click at [104, 88] on div "Cuentas por pagar" at bounding box center [64, 83] width 115 height 22
click at [764, 59] on span "Descarga plantilla" at bounding box center [791, 61] width 61 height 7
click at [818, 53] on button "Descarga plantilla" at bounding box center [784, 61] width 87 height 21
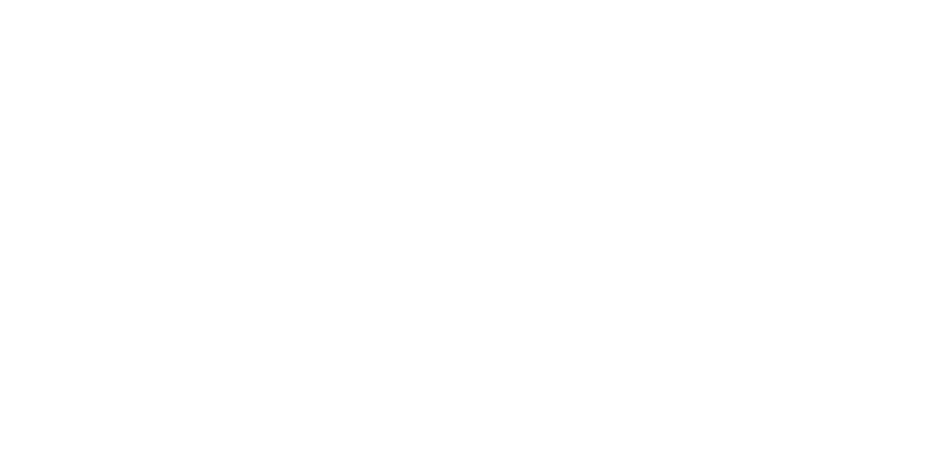
click at [371, 27] on div at bounding box center [472, 228] width 944 height 456
click at [368, 26] on div at bounding box center [472, 228] width 944 height 456
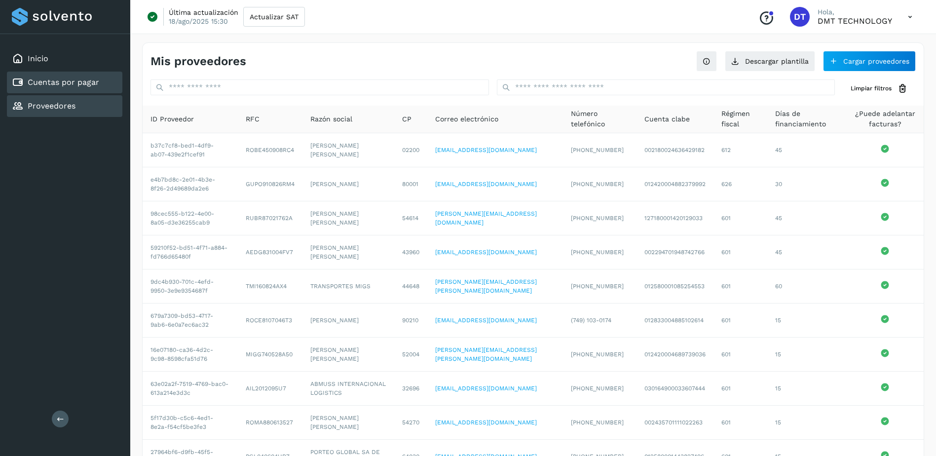
click at [92, 74] on div "Cuentas por pagar" at bounding box center [64, 83] width 115 height 22
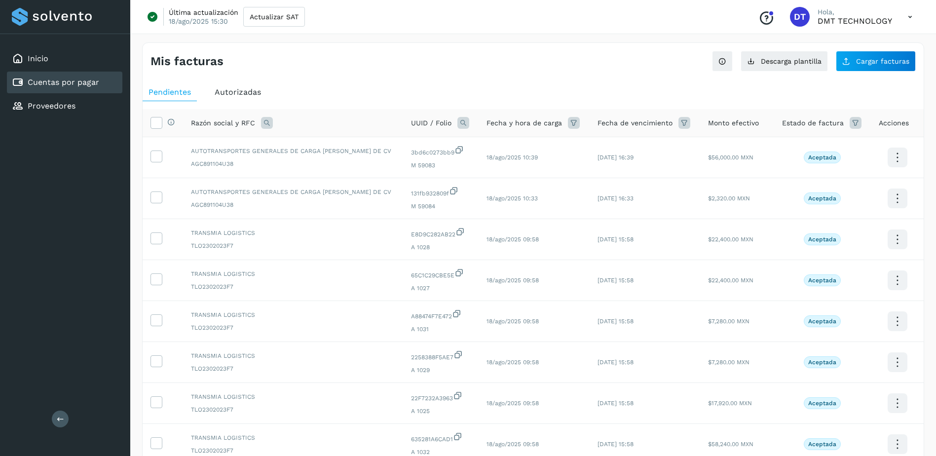
click at [42, 94] on div "Inicio Cuentas por pagar Proveedores" at bounding box center [65, 82] width 130 height 97
drag, startPoint x: 140, startPoint y: 101, endPoint x: 89, endPoint y: 109, distance: 51.9
click at [139, 101] on div "Mis facturas Ver instrucciones para cargar Facturas Descarga plantilla Cargar f…" at bounding box center [533, 331] width 806 height 600
click at [88, 109] on div "Proveedores" at bounding box center [64, 106] width 115 height 22
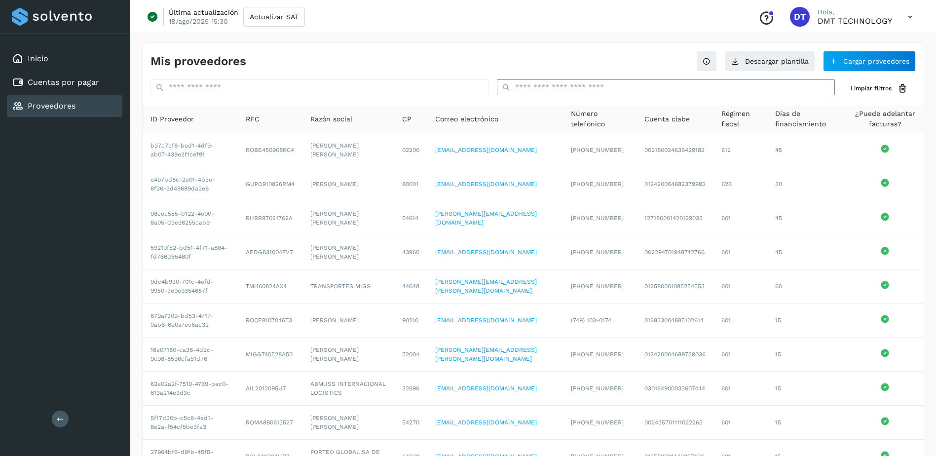
click at [641, 91] on input "text" at bounding box center [666, 87] width 339 height 16
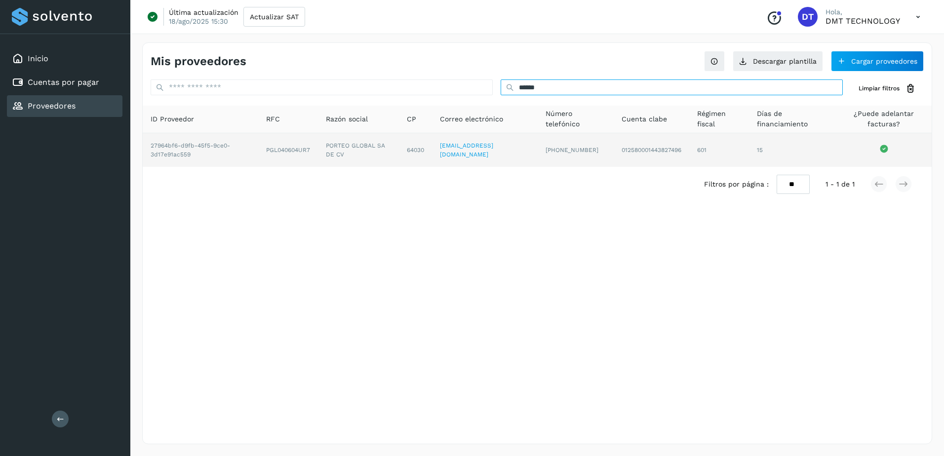
type input "******"
drag, startPoint x: 324, startPoint y: 142, endPoint x: 356, endPoint y: 159, distance: 37.1
click at [399, 159] on td "PORTEO GLOBAL SA DE CV" at bounding box center [415, 150] width 33 height 34
copy td "PORTEO GLOBAL SA DE CV"
drag, startPoint x: 270, startPoint y: 156, endPoint x: 308, endPoint y: 157, distance: 38.0
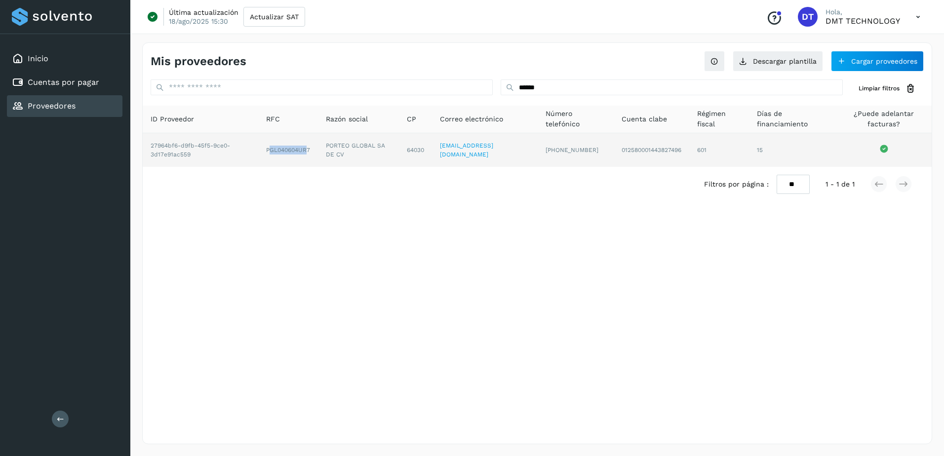
click at [318, 157] on td "PGL040604UR7" at bounding box center [358, 150] width 81 height 34
drag, startPoint x: 308, startPoint y: 157, endPoint x: 312, endPoint y: 151, distance: 7.5
click at [318, 151] on td "PGL040604UR7" at bounding box center [358, 150] width 81 height 34
copy td "PGL040604UR7"
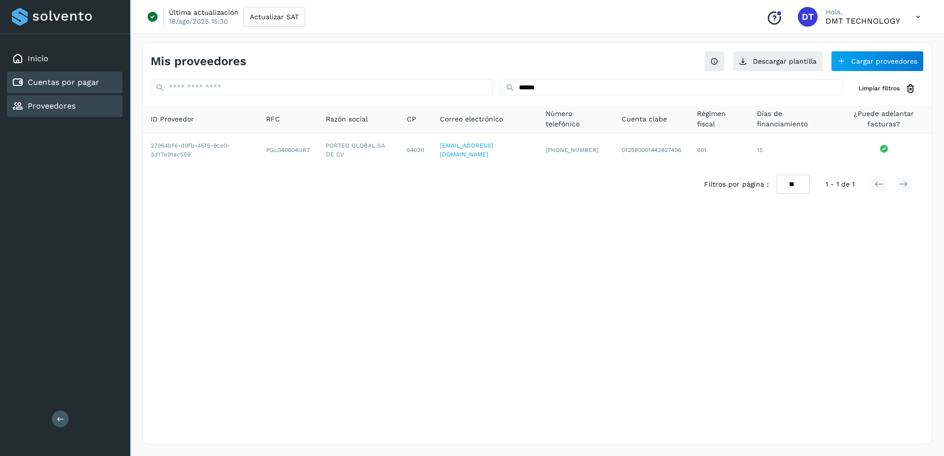
click at [111, 78] on div "Cuentas por pagar" at bounding box center [64, 83] width 115 height 22
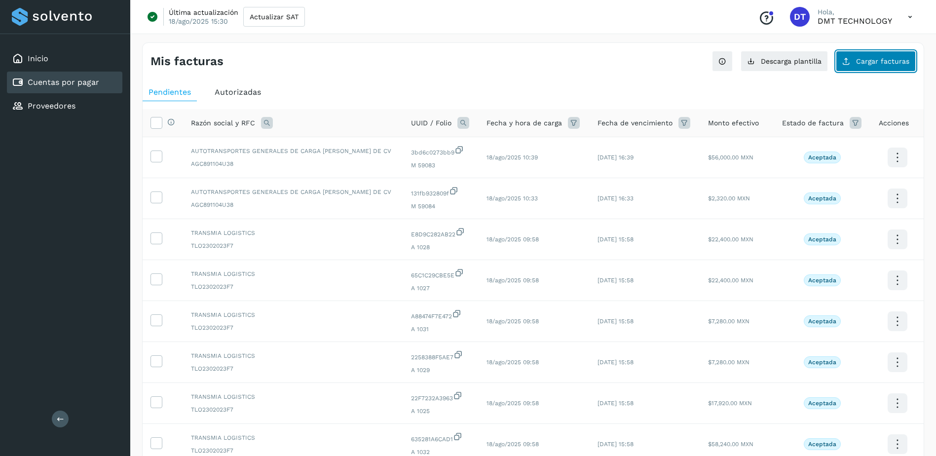
click at [879, 59] on span "Cargar facturas" at bounding box center [882, 61] width 53 height 7
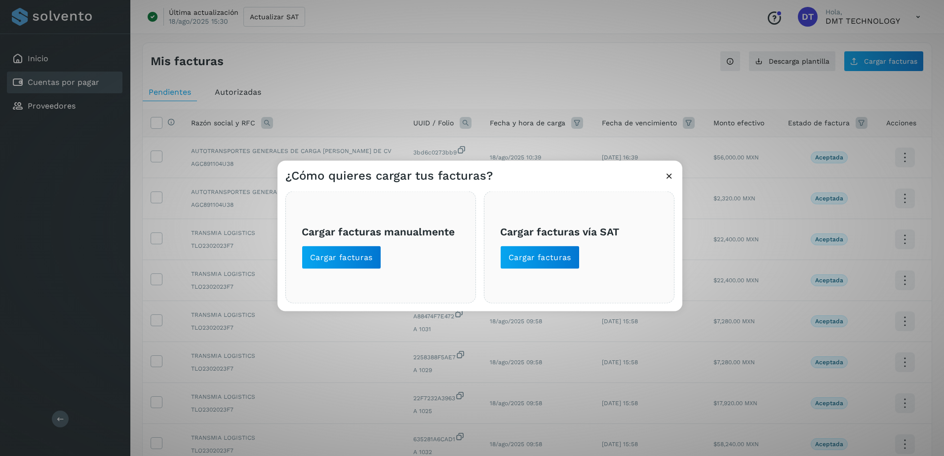
click at [382, 262] on span "Cargar facturas manualmente Cargar facturas" at bounding box center [381, 247] width 158 height 44
click at [371, 259] on span "Cargar facturas" at bounding box center [341, 257] width 63 height 11
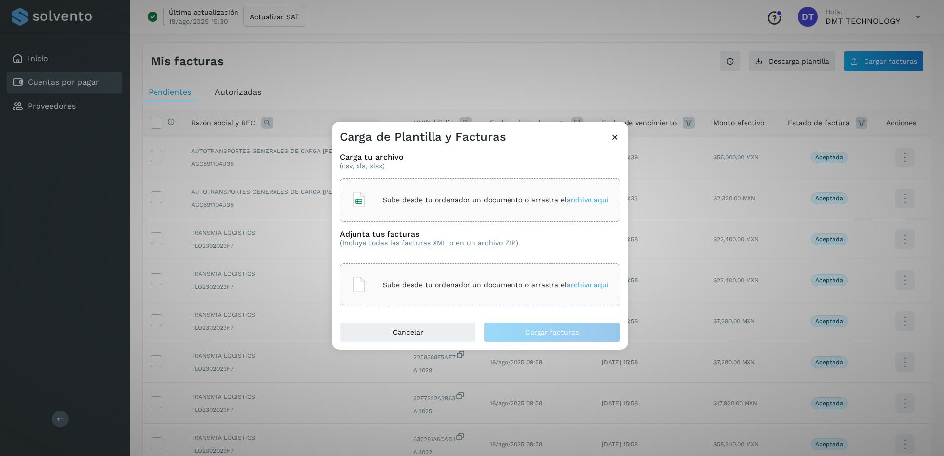
click at [406, 192] on div "Sube desde tu ordenador un documento o arrastra el archivo aquí" at bounding box center [480, 200] width 258 height 27
click at [408, 270] on div "Sube desde tu ordenador un documento o arrastra el archivo aquí" at bounding box center [480, 284] width 280 height 43
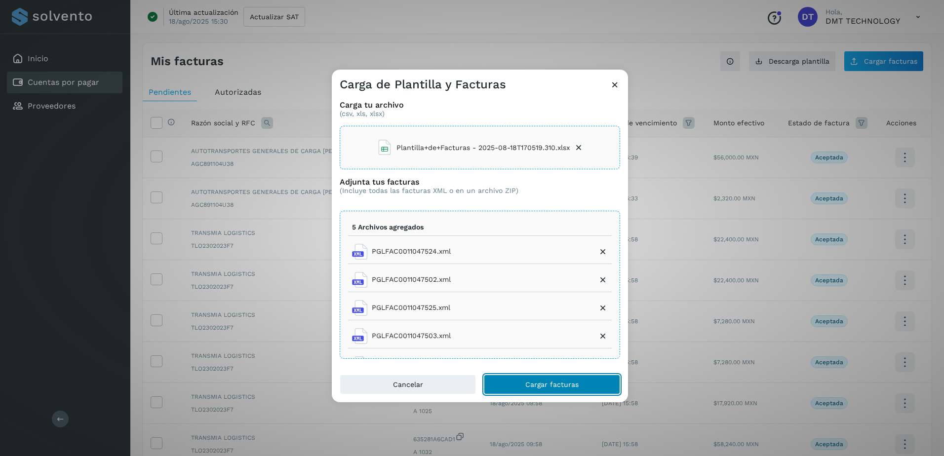
click at [527, 385] on span "Cargar facturas" at bounding box center [551, 384] width 53 height 7
